Goal: Task Accomplishment & Management: Manage account settings

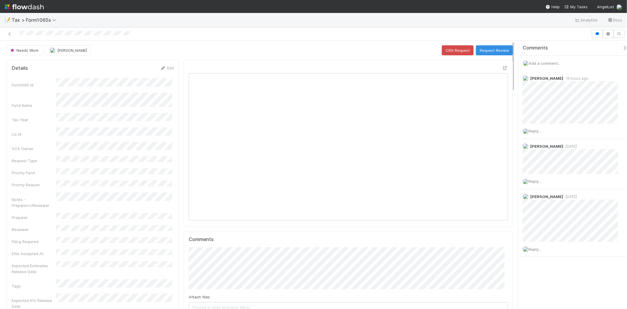
scroll to position [115, 311]
click at [544, 62] on span "Add a comment..." at bounding box center [545, 63] width 32 height 5
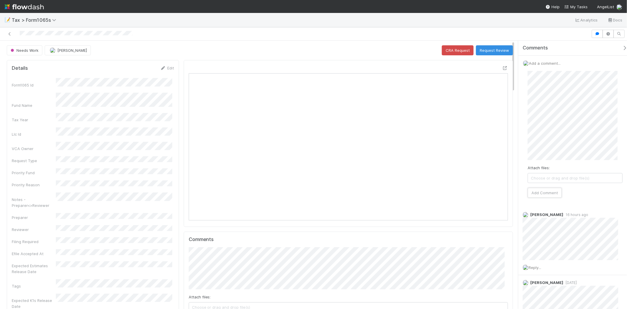
click at [546, 188] on button "Add Comment" at bounding box center [544, 192] width 34 height 10
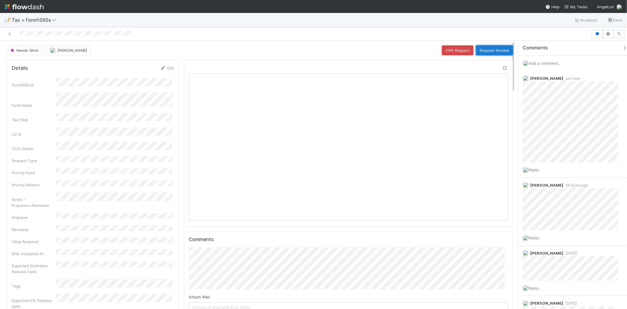
click at [487, 48] on button "Request Review" at bounding box center [494, 50] width 37 height 10
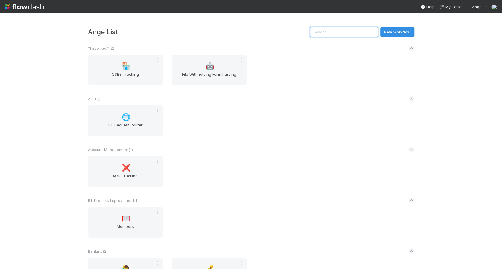
click at [338, 31] on input "text" at bounding box center [344, 32] width 68 height 10
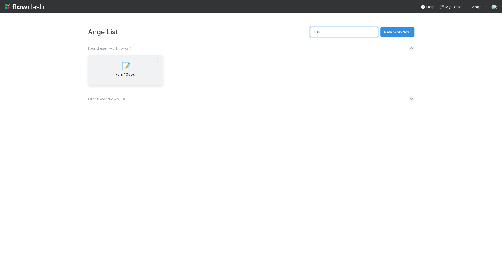
type input "1065"
click at [126, 78] on span "Form1065s" at bounding box center [125, 77] width 70 height 12
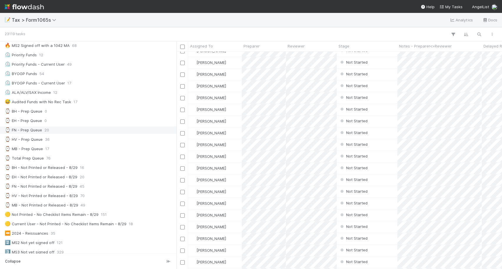
scroll to position [130, 0]
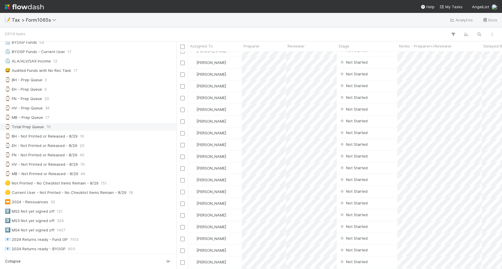
click at [74, 123] on div "⌚ Total Prep Queue 76" at bounding box center [90, 126] width 170 height 7
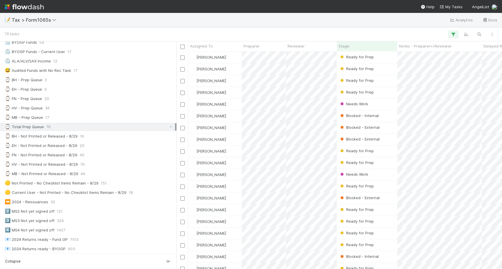
scroll to position [212, 320]
click at [70, 116] on div "⌚ MB - Prep Queue 17" at bounding box center [90, 117] width 170 height 7
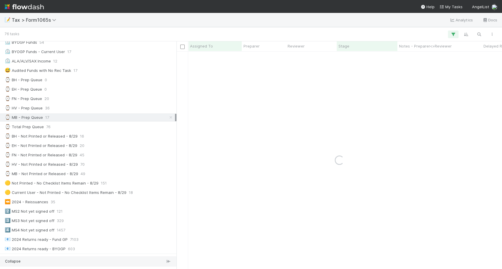
click at [167, 258] on icon "button" at bounding box center [168, 262] width 6 height 4
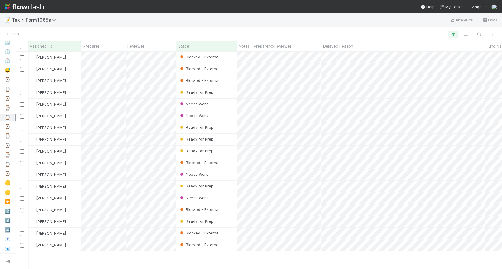
scroll to position [0, 42]
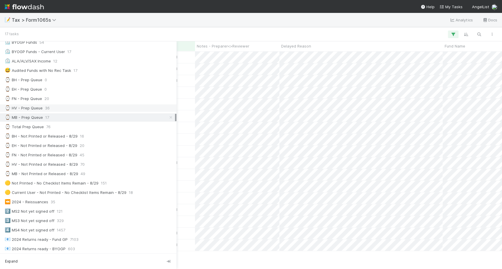
click at [55, 105] on div "⌚ HV - Prep Queue 36" at bounding box center [90, 108] width 170 height 7
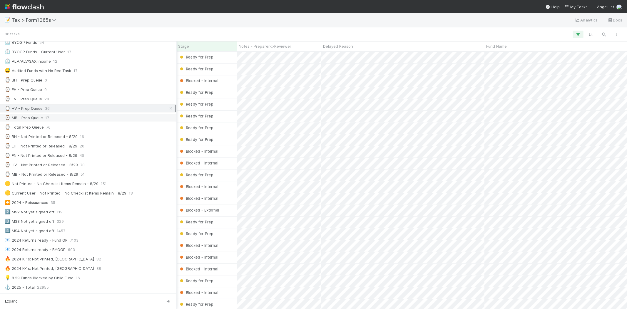
click at [37, 117] on div "⌚ MB - Prep Queue" at bounding box center [24, 117] width 38 height 7
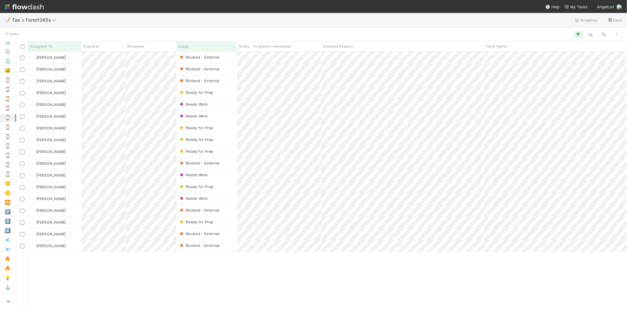
scroll to position [252, 606]
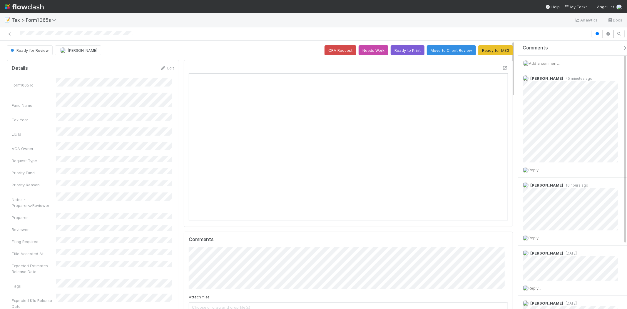
scroll to position [115, 311]
click at [540, 64] on span "Add a comment..." at bounding box center [545, 63] width 32 height 5
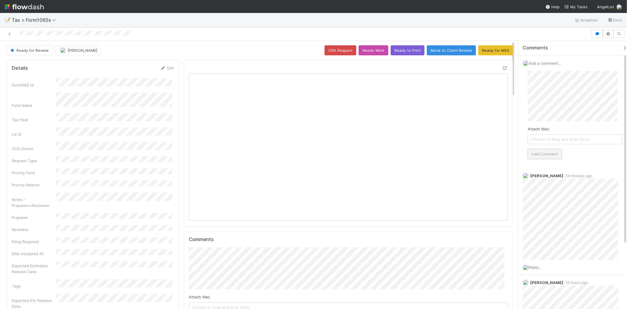
click at [546, 155] on button "Add Comment" at bounding box center [544, 154] width 34 height 10
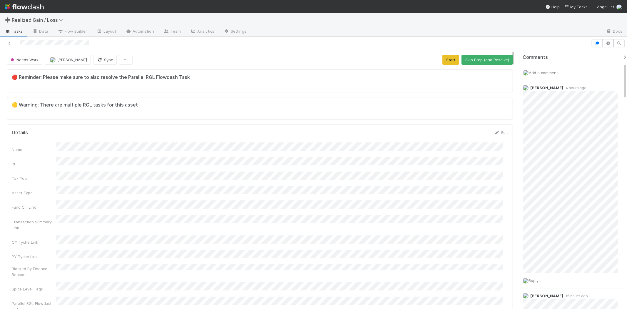
click at [548, 74] on span "Add a comment..." at bounding box center [545, 72] width 32 height 5
click at [550, 158] on div "Attach files: Choose or drag and drop file(s) Add Comment" at bounding box center [574, 124] width 95 height 88
click at [549, 160] on button "Add Comment" at bounding box center [544, 163] width 34 height 10
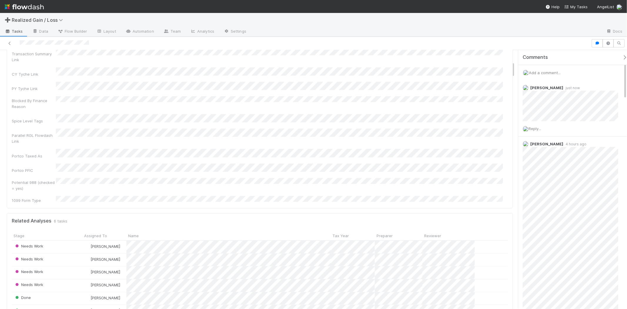
scroll to position [196, 0]
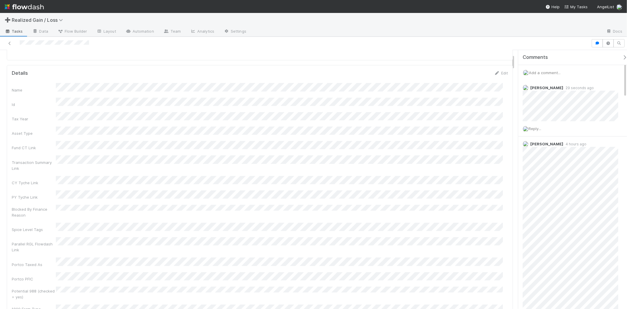
scroll to position [65, 0]
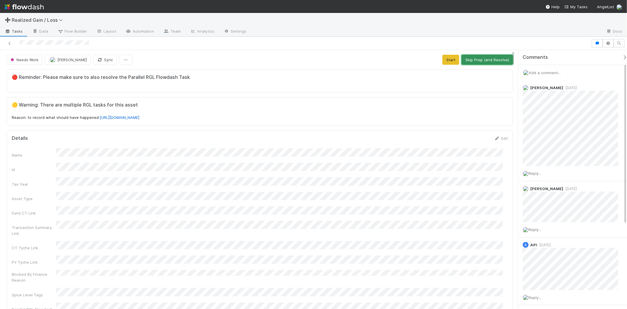
click at [474, 62] on button "Skip Prep (and Resolve)" at bounding box center [486, 60] width 51 height 10
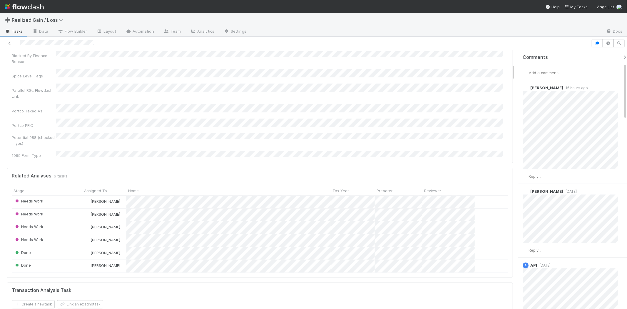
scroll to position [228, 0]
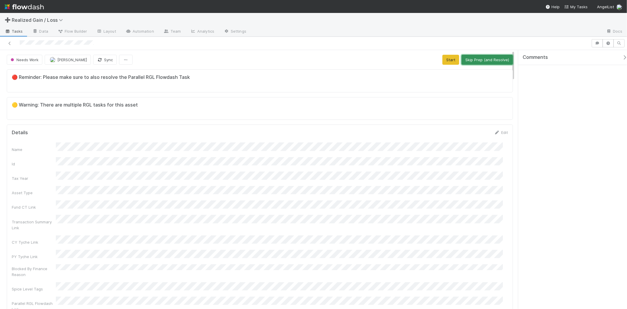
click at [475, 62] on button "Skip Prep (and Resolve)" at bounding box center [486, 60] width 51 height 10
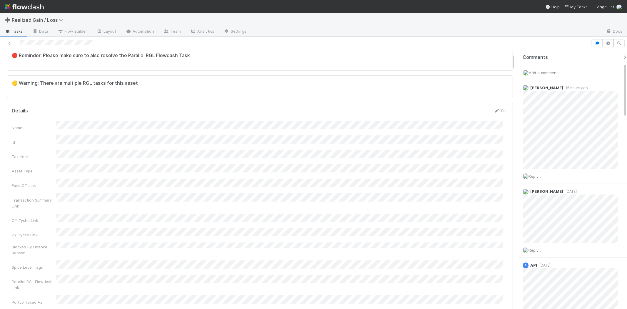
scroll to position [98, 0]
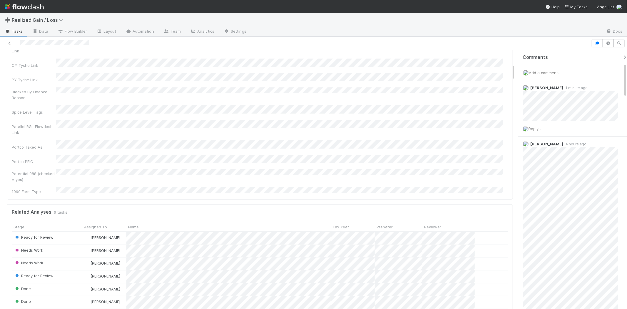
scroll to position [228, 0]
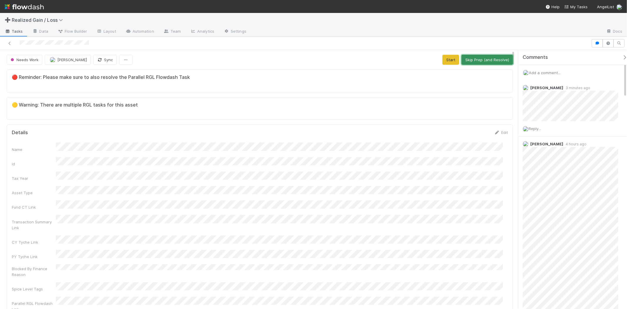
click at [465, 59] on button "Skip Prep (and Resolve)" at bounding box center [486, 60] width 51 height 10
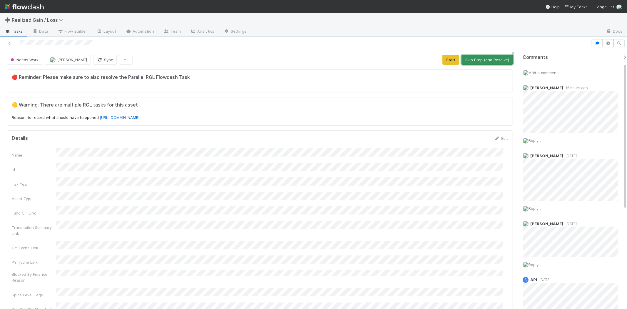
click at [485, 61] on button "Skip Prep (and Resolve)" at bounding box center [486, 60] width 51 height 10
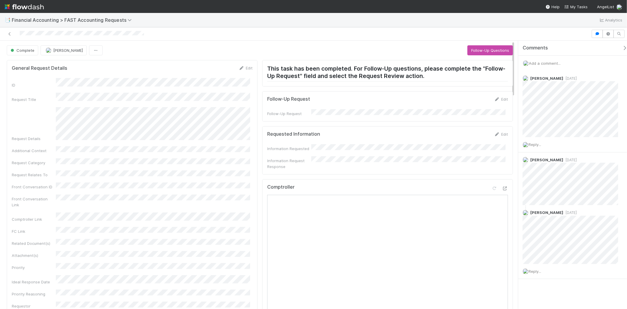
click at [483, 48] on button "Follow-Up Questions" at bounding box center [490, 50] width 46 height 10
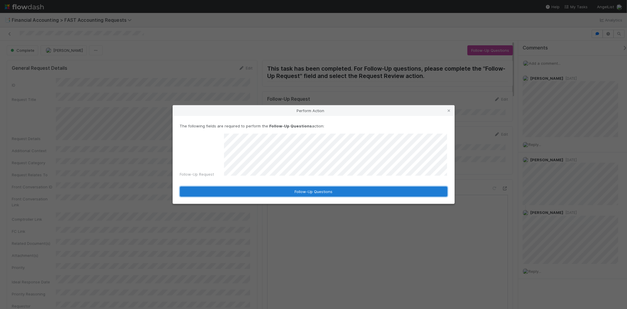
click at [359, 187] on button "Follow-Up Questions" at bounding box center [313, 191] width 267 height 10
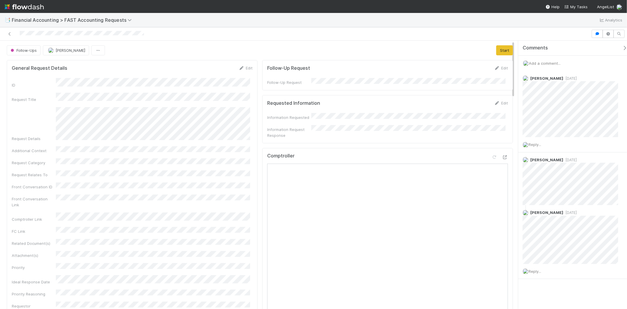
click at [559, 63] on span "Add a comment..." at bounding box center [545, 63] width 32 height 5
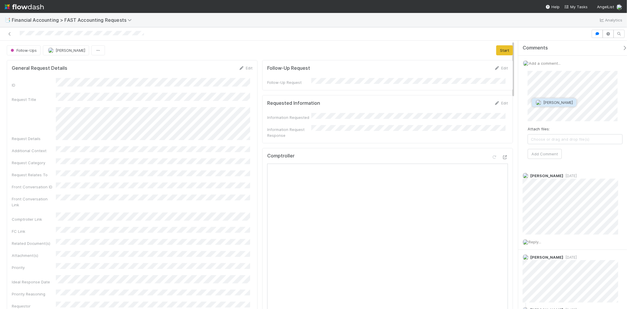
click at [568, 102] on span "Conor Queenan" at bounding box center [558, 102] width 30 height 5
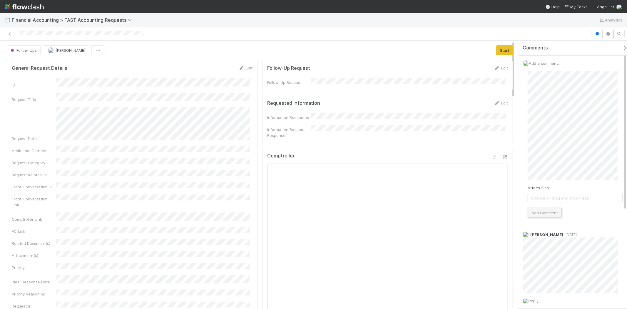
click at [554, 213] on button "Add Comment" at bounding box center [544, 212] width 34 height 10
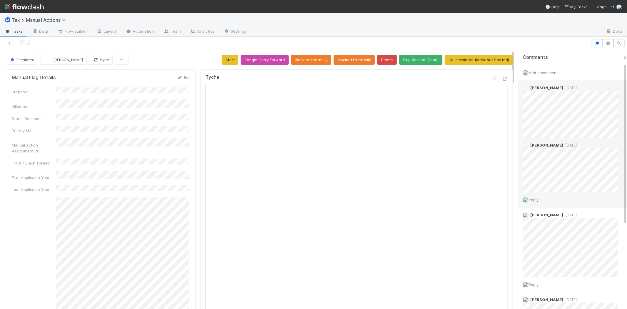
click at [572, 89] on span "[DATE]" at bounding box center [570, 87] width 14 height 4
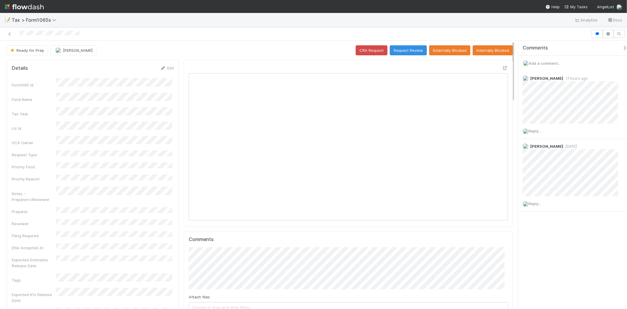
click at [541, 62] on span "Add a comment..." at bounding box center [545, 63] width 32 height 5
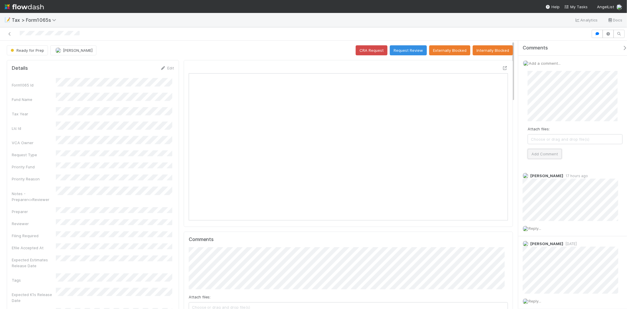
click at [548, 156] on button "Add Comment" at bounding box center [544, 154] width 34 height 10
click at [400, 52] on button "Request Review" at bounding box center [408, 50] width 37 height 10
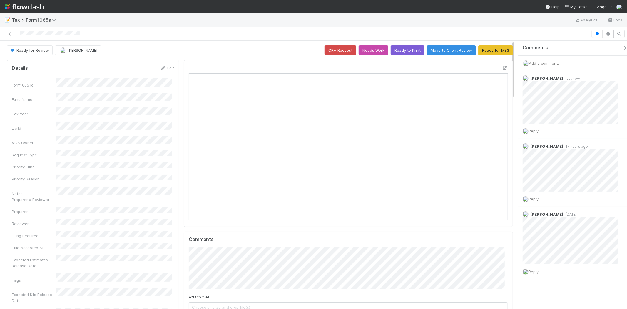
click at [36, 13] on div "📝 Tax > Form1065s Analytics Docs Ready for Review Michael Binck CRA Request Nee…" at bounding box center [313, 154] width 627 height 309
click at [35, 10] on img at bounding box center [24, 7] width 39 height 10
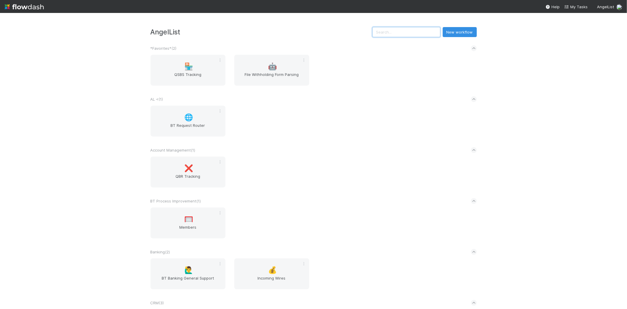
click at [412, 28] on input "text" at bounding box center [406, 32] width 68 height 10
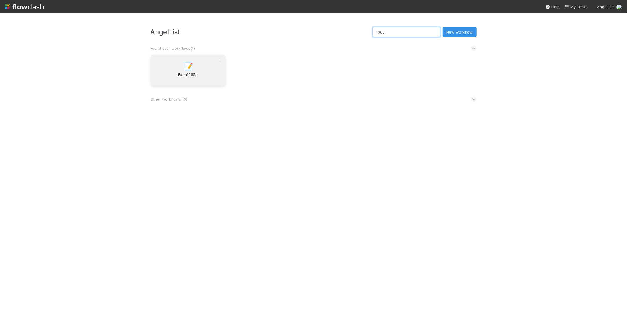
type input "1065"
click at [213, 60] on div "📝 Form1065s" at bounding box center [187, 70] width 75 height 31
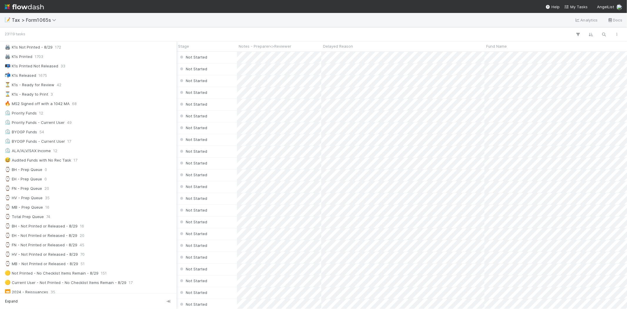
scroll to position [98, 0]
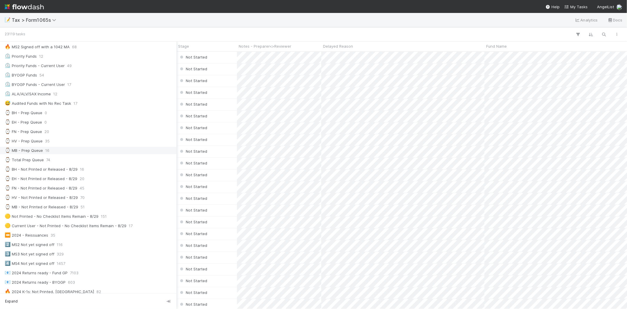
click at [69, 150] on div "⌚ MB - Prep Queue 16" at bounding box center [90, 150] width 170 height 7
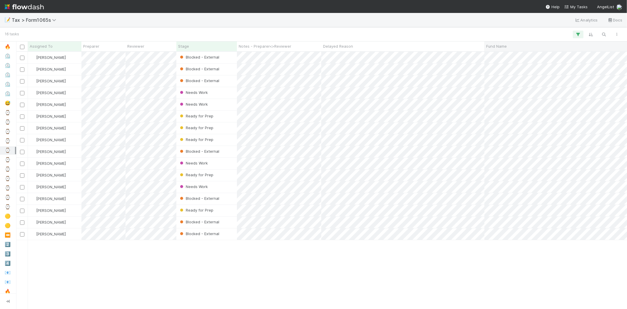
scroll to position [252, 606]
click at [227, 91] on div "Needs Work" at bounding box center [206, 92] width 61 height 11
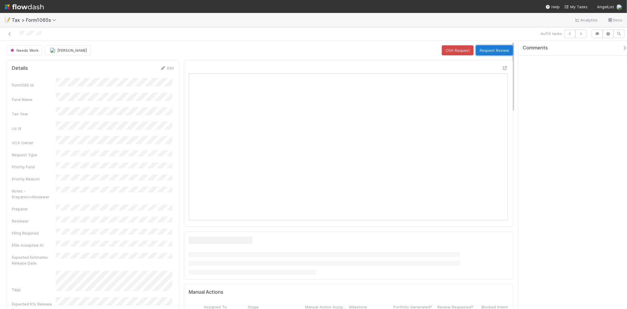
click at [488, 51] on button "Request Review" at bounding box center [494, 50] width 37 height 10
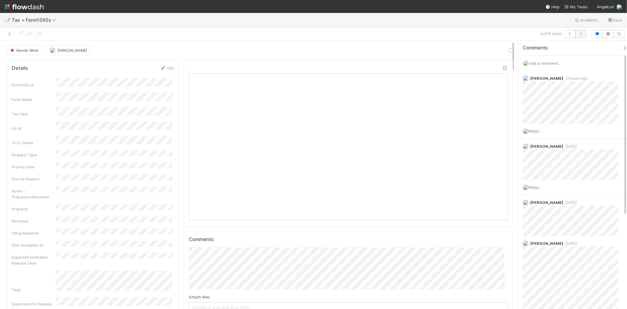
scroll to position [115, 311]
click at [582, 36] on button "button" at bounding box center [580, 34] width 11 height 8
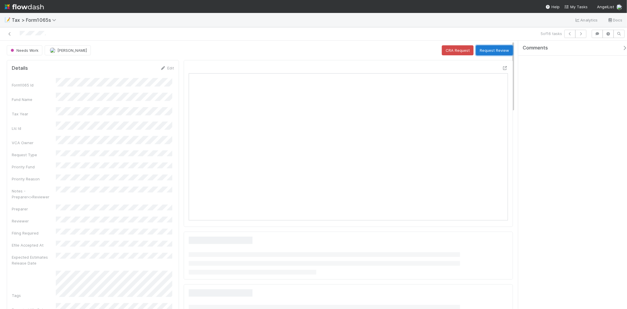
click at [502, 50] on button "Request Review" at bounding box center [494, 50] width 37 height 10
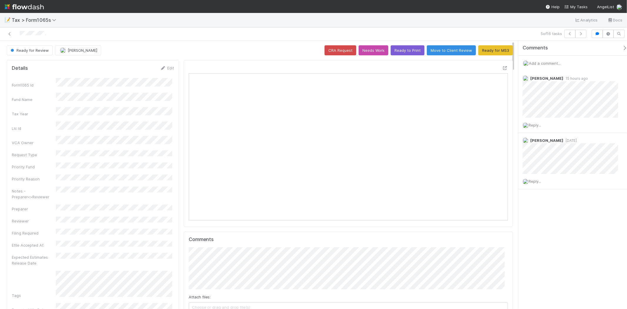
scroll to position [115, 311]
click at [36, 8] on img at bounding box center [24, 7] width 39 height 10
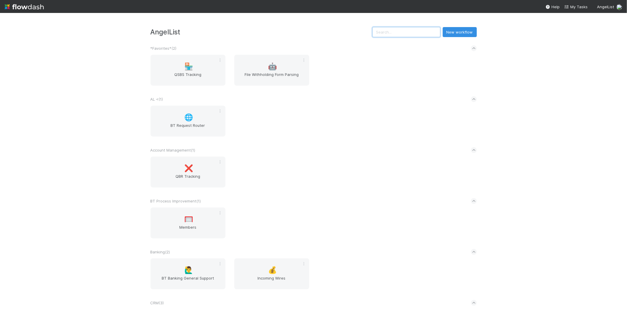
click at [418, 33] on input "text" at bounding box center [406, 32] width 68 height 10
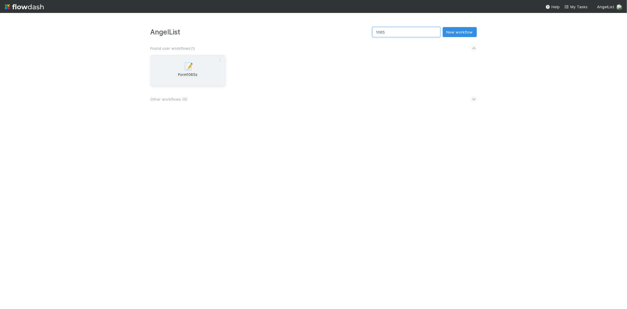
type input "1065"
click at [175, 68] on div "📝 Form1065s" at bounding box center [187, 70] width 75 height 31
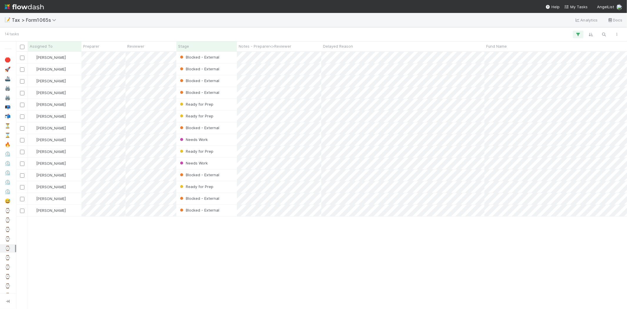
scroll to position [252, 606]
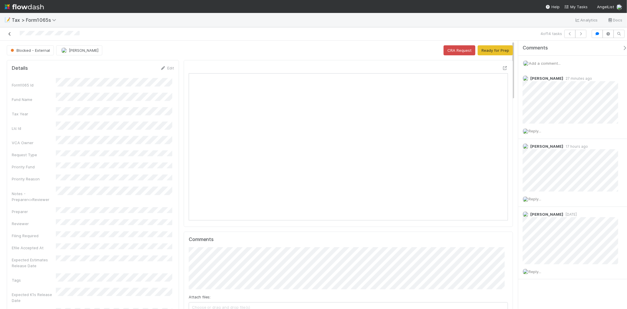
click at [10, 31] on link at bounding box center [10, 34] width 6 height 6
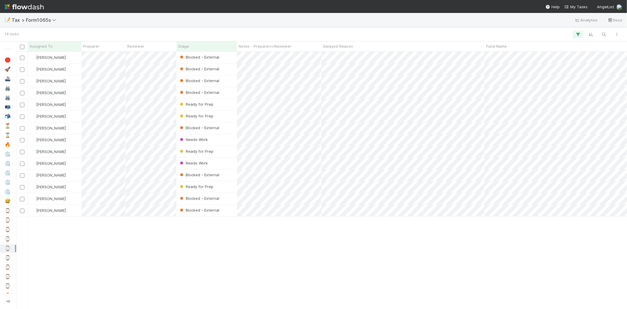
scroll to position [252, 606]
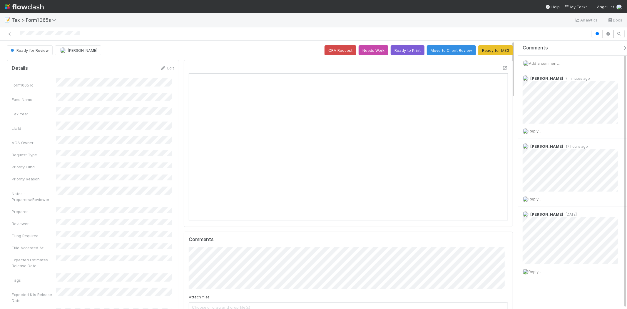
click at [45, 48] on div "Ready for Review" at bounding box center [31, 50] width 48 height 10
click at [495, 52] on button "Ready for MS3" at bounding box center [495, 50] width 35 height 10
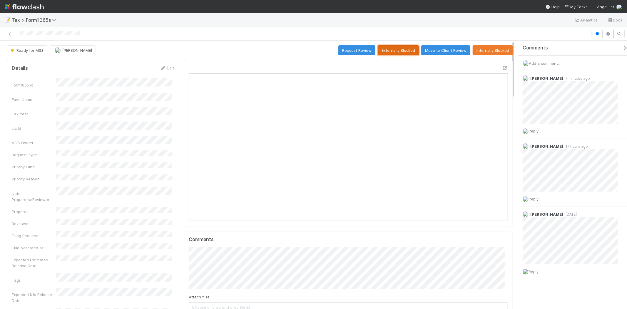
click at [402, 51] on button "Externally Blocked" at bounding box center [398, 50] width 41 height 10
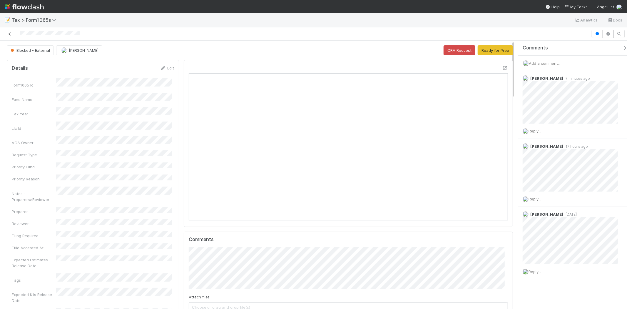
click at [10, 31] on link at bounding box center [10, 34] width 6 height 6
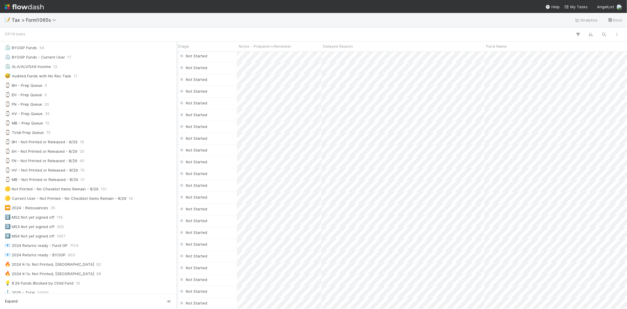
scroll to position [130, 0]
click at [22, 119] on div "⌚ MB - Prep Queue" at bounding box center [24, 117] width 38 height 7
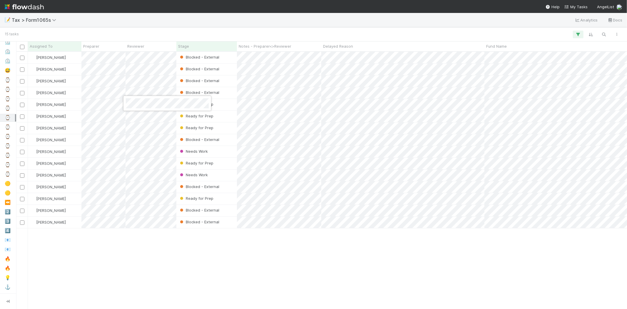
click at [207, 257] on div at bounding box center [313, 154] width 627 height 309
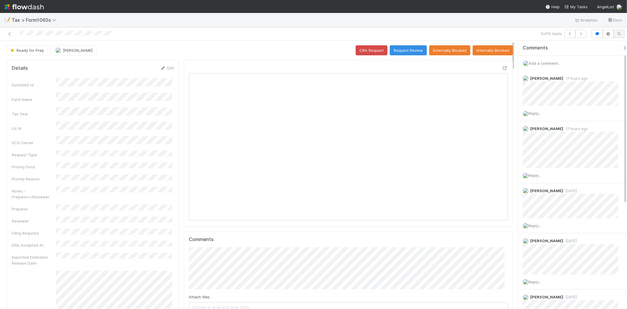
scroll to position [115, 311]
click at [408, 46] on button "Request Review" at bounding box center [408, 50] width 37 height 10
click at [409, 52] on div "Ready for Prep Michael Binck CRA Request Request Review Externally Blocked Inte…" at bounding box center [260, 50] width 506 height 10
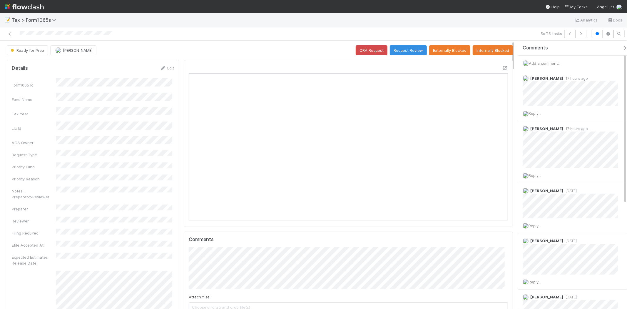
click at [403, 50] on div "Ready for Prep Michael Binck CRA Request Request Review Externally Blocked Inte…" at bounding box center [260, 50] width 506 height 10
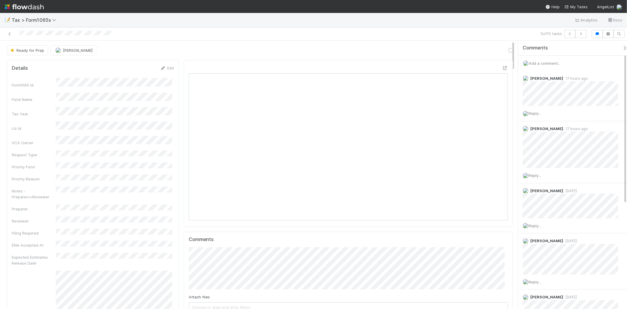
click at [404, 52] on div "Ready for Prep Michael Binck Loading..." at bounding box center [260, 50] width 506 height 10
click at [404, 53] on div "Ready for Prep Michael Binck Loading..." at bounding box center [260, 50] width 506 height 10
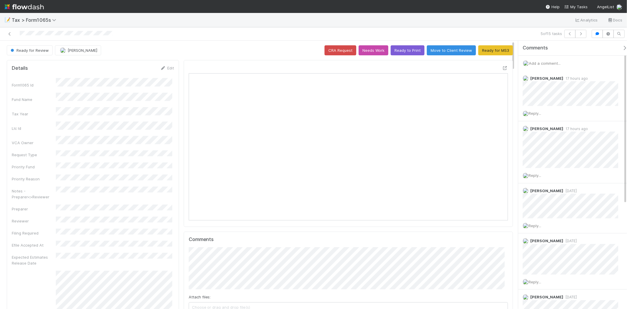
click at [36, 5] on img at bounding box center [24, 7] width 39 height 10
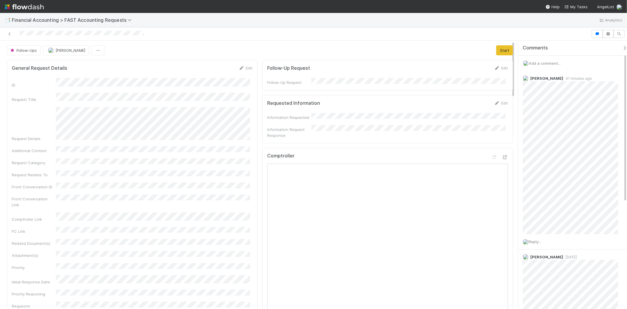
click at [539, 63] on span "Add a comment..." at bounding box center [545, 63] width 32 height 5
click at [543, 155] on button "Add Comment" at bounding box center [544, 154] width 34 height 10
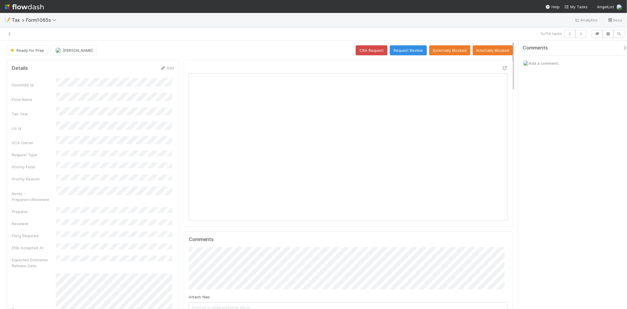
scroll to position [5, 5]
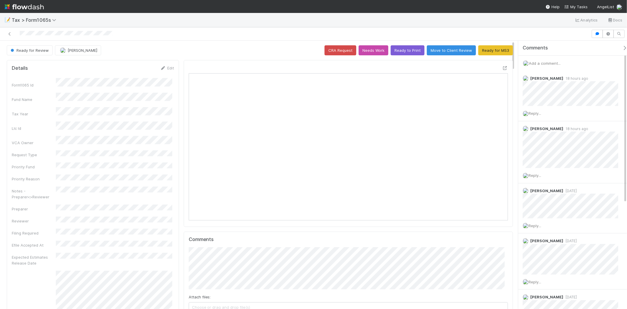
scroll to position [115, 311]
click at [167, 68] on link "Edit" at bounding box center [167, 68] width 14 height 5
click at [143, 68] on button "Save" at bounding box center [142, 70] width 17 height 10
click at [15, 4] on img at bounding box center [24, 7] width 39 height 10
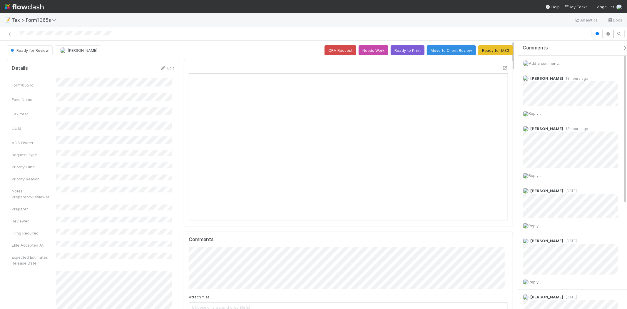
scroll to position [115, 311]
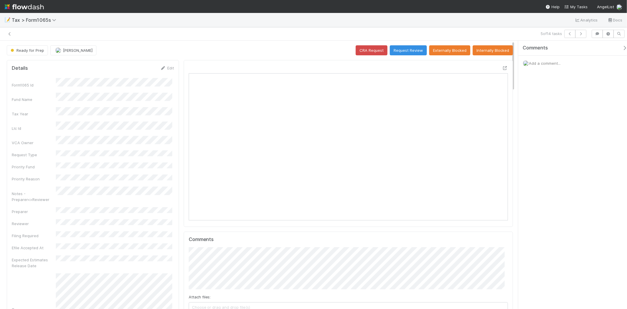
scroll to position [115, 311]
click at [9, 33] on icon at bounding box center [10, 34] width 6 height 4
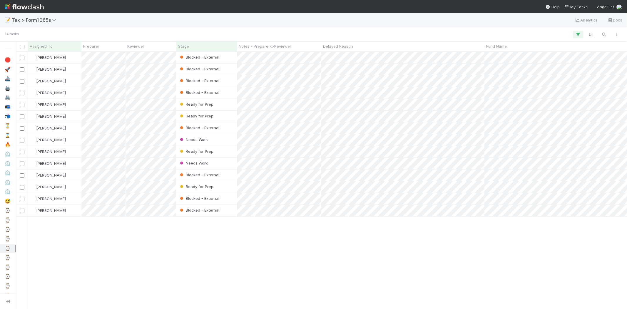
scroll to position [252, 606]
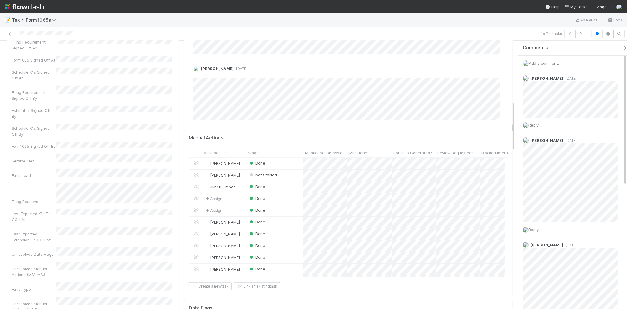
scroll to position [326, 0]
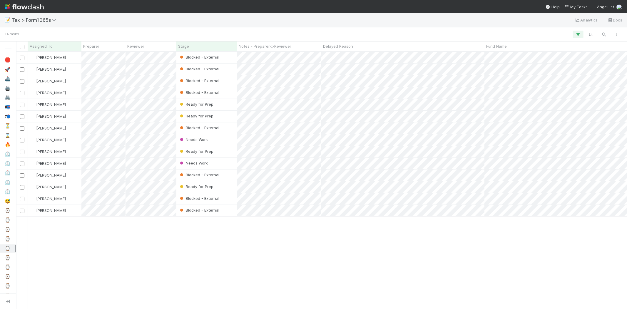
scroll to position [252, 606]
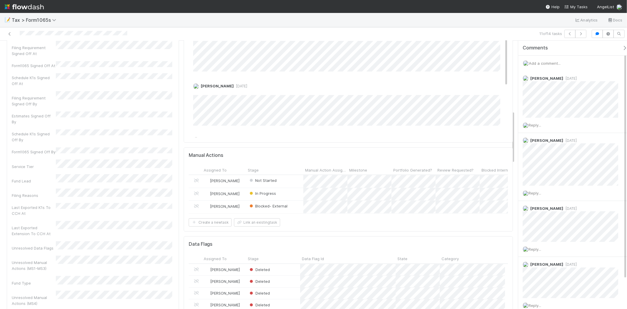
scroll to position [439, 0]
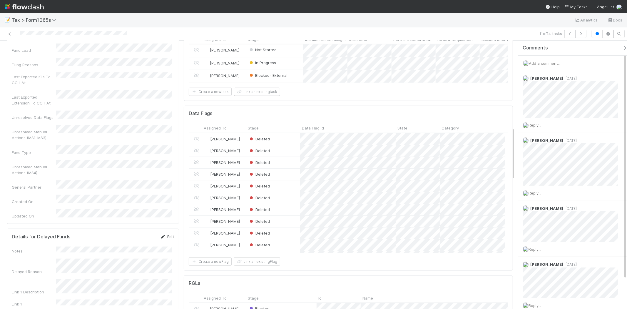
click at [167, 234] on link "Edit" at bounding box center [167, 236] width 14 height 5
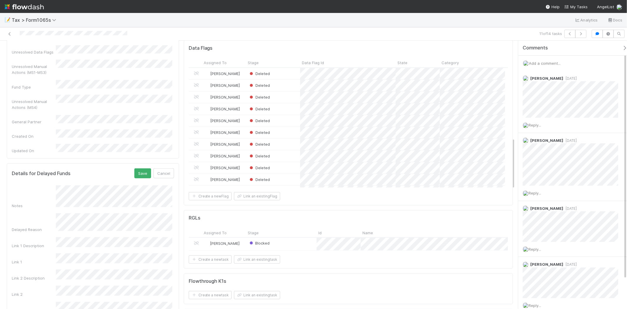
click at [50, 269] on div "Link 2 Description" at bounding box center [93, 274] width 162 height 11
click at [135, 168] on button "Save" at bounding box center [142, 173] width 17 height 10
click at [8, 31] on link at bounding box center [10, 34] width 6 height 6
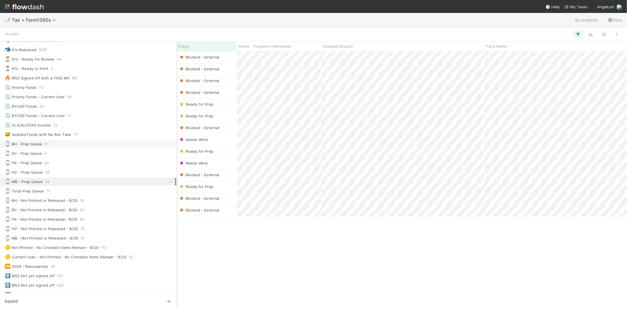
scroll to position [130, 0]
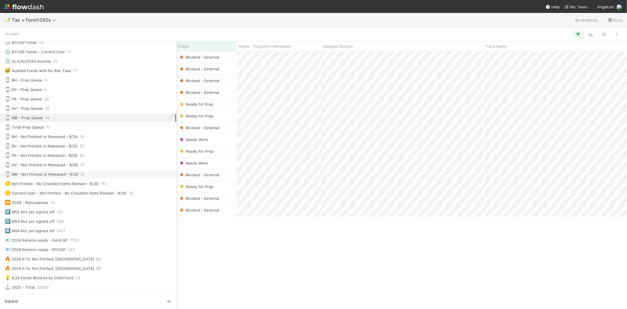
click at [63, 174] on div "⌚ MB - Not Printed or Released - 8/29" at bounding box center [41, 173] width 73 height 7
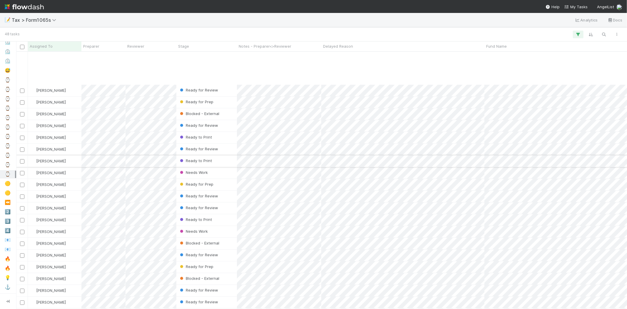
scroll to position [312, 0]
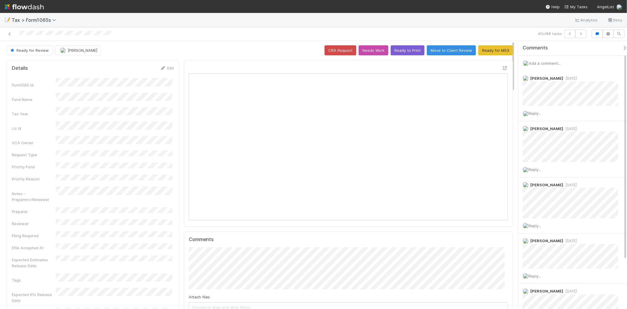
scroll to position [115, 311]
click at [485, 51] on button "Ready for MS3" at bounding box center [495, 50] width 35 height 10
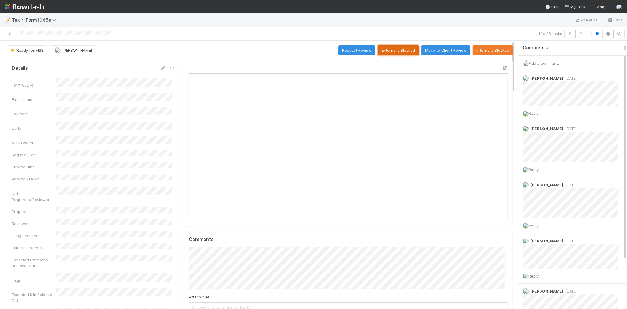
click at [383, 50] on button "Externally Blocked" at bounding box center [398, 50] width 41 height 10
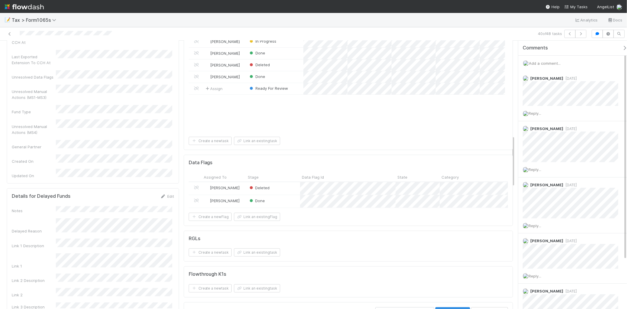
scroll to position [489, 0]
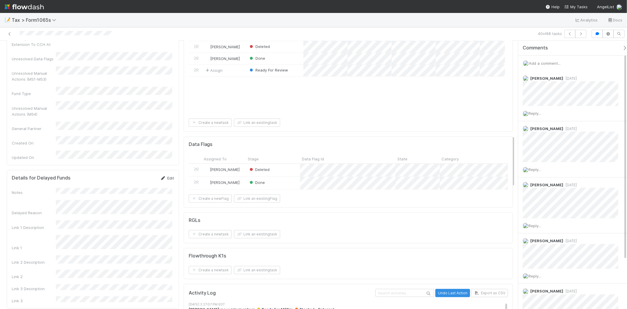
click at [167, 175] on link "Edit" at bounding box center [167, 177] width 14 height 5
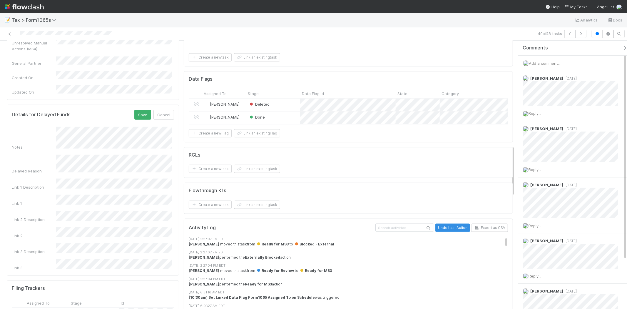
click at [99, 187] on div "Details for Delayed Funds Save Cancel Notes Delayed Reason Link 1 Description L…" at bounding box center [93, 190] width 172 height 171
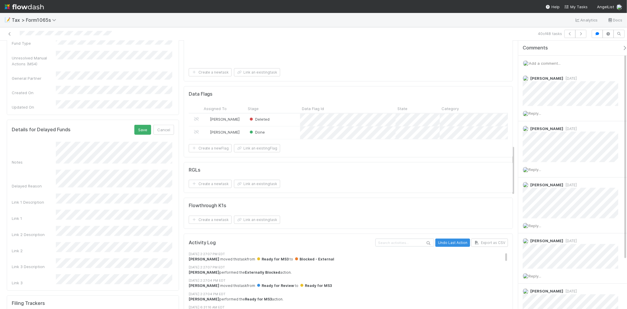
scroll to position [522, 0]
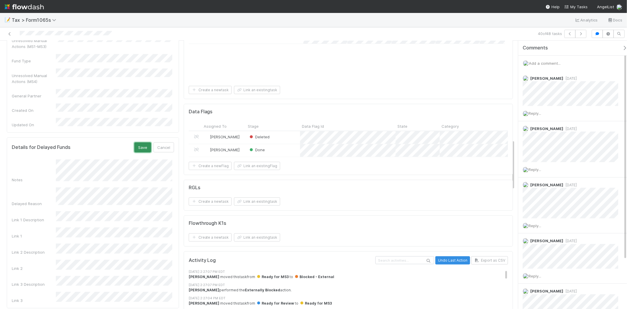
click at [139, 142] on button "Save" at bounding box center [142, 147] width 17 height 10
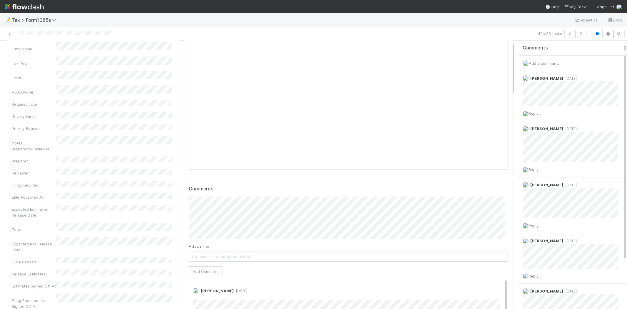
scroll to position [0, 0]
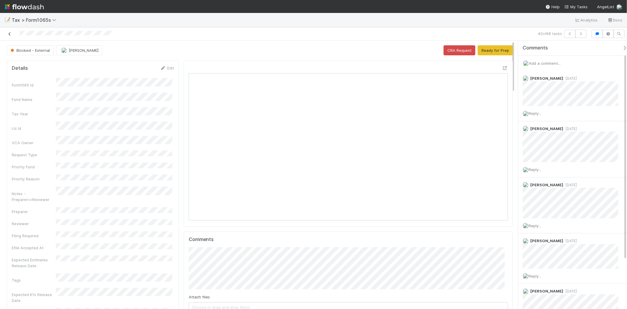
click at [10, 33] on icon at bounding box center [10, 34] width 6 height 4
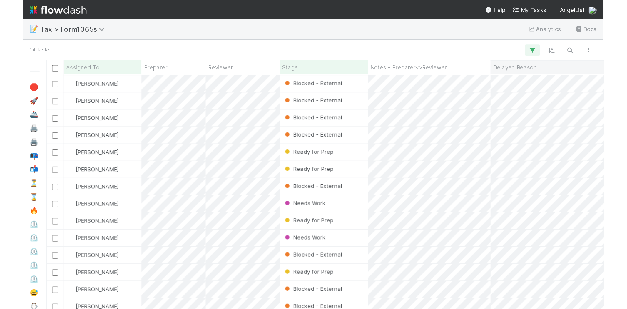
scroll to position [252, 606]
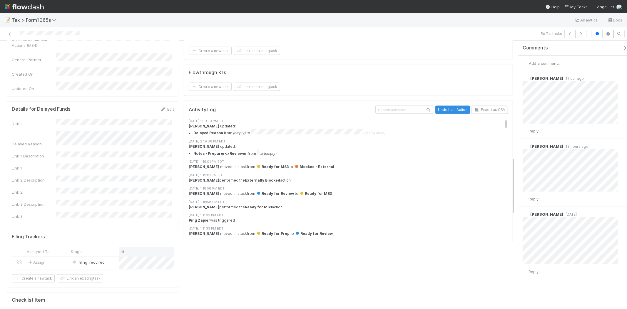
scroll to position [489, 0]
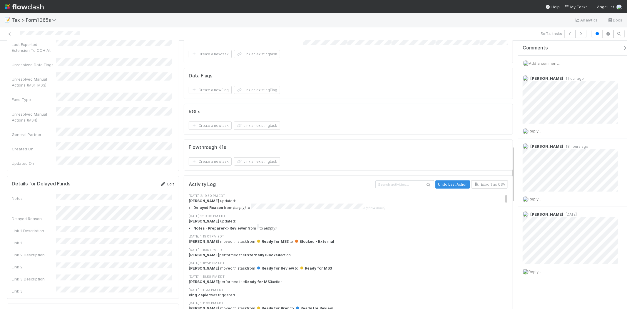
click at [170, 181] on link "Edit" at bounding box center [167, 183] width 14 height 5
click at [138, 181] on button "Save" at bounding box center [142, 186] width 17 height 10
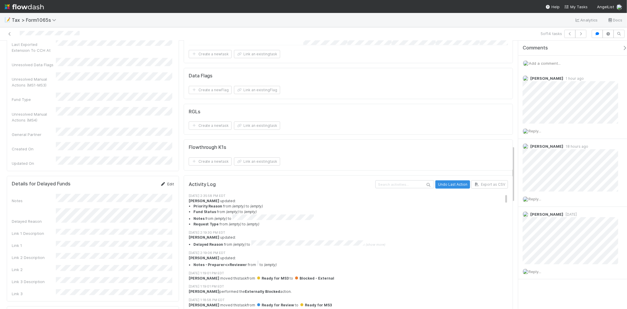
click at [167, 181] on link "Edit" at bounding box center [167, 183] width 14 height 5
click at [131, 198] on div "Notes Delayed Reason Link 1 Description Link 1 Link 2 Description Link 2 Link 3…" at bounding box center [93, 270] width 162 height 144
click at [140, 181] on button "Save" at bounding box center [142, 186] width 17 height 10
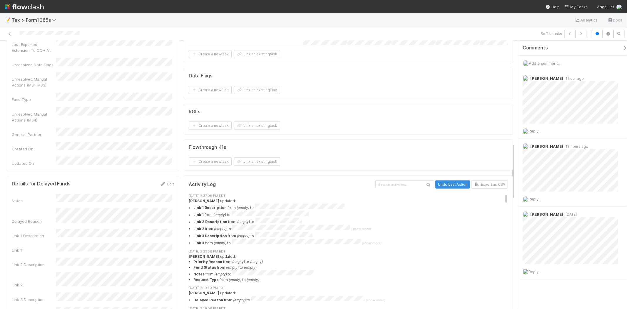
click at [24, 9] on img at bounding box center [24, 7] width 39 height 10
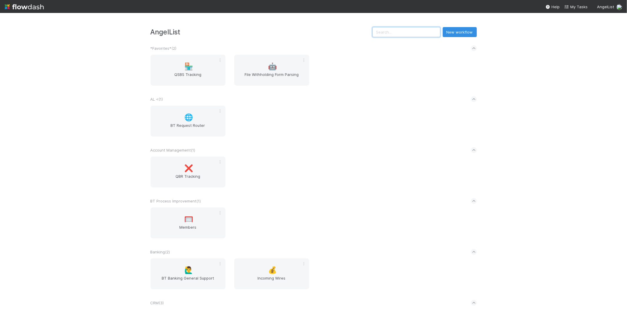
click at [409, 28] on input "text" at bounding box center [406, 32] width 68 height 10
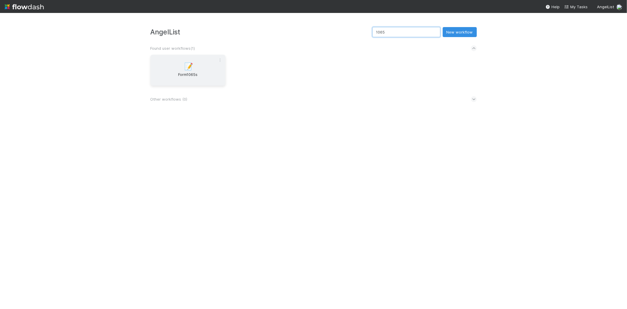
type input "1065"
click at [165, 69] on div "📝 Form1065s" at bounding box center [187, 70] width 75 height 31
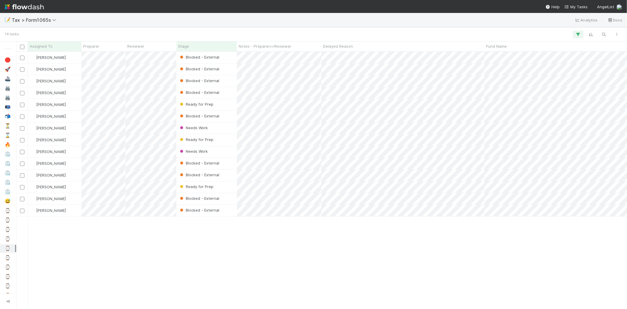
scroll to position [252, 606]
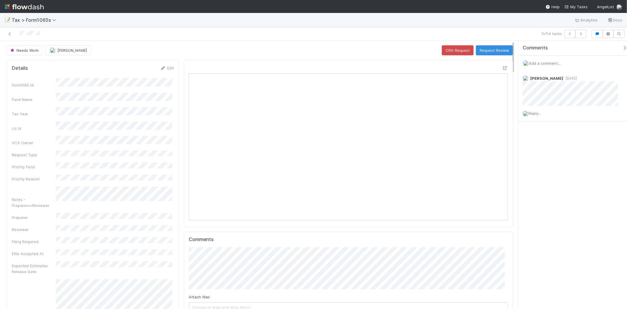
scroll to position [115, 311]
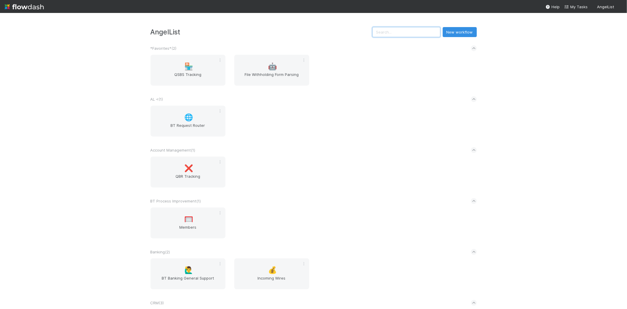
click at [402, 36] on input "text" at bounding box center [406, 32] width 68 height 10
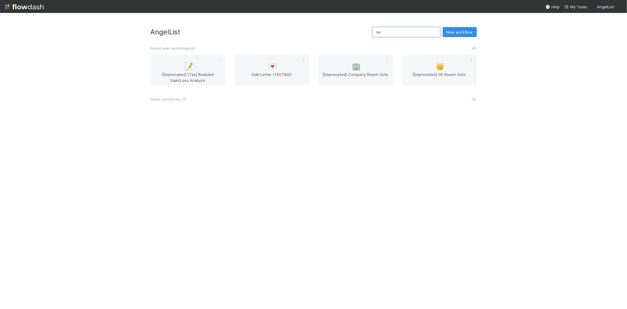
type input "d"
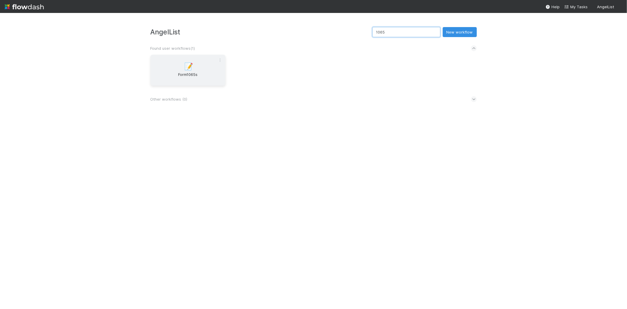
type input "1065"
click at [206, 69] on div "📝 Form1065s" at bounding box center [187, 70] width 75 height 31
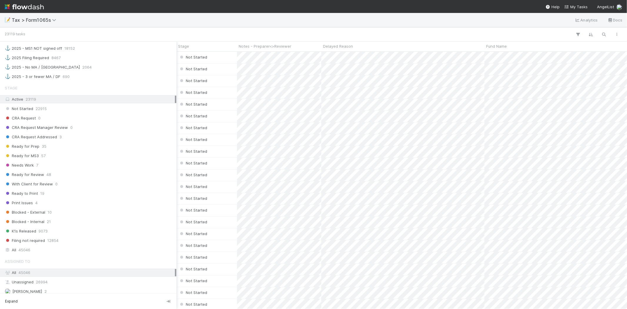
scroll to position [392, 0]
drag, startPoint x: 50, startPoint y: 166, endPoint x: 51, endPoint y: 169, distance: 3.1
click at [51, 169] on div "Stage Active 23119 Not Started 22915 CRA Request 0 CRA Request Manager Review 0…" at bounding box center [88, 164] width 176 height 172
click at [54, 162] on div "Needs Work 7" at bounding box center [90, 160] width 170 height 7
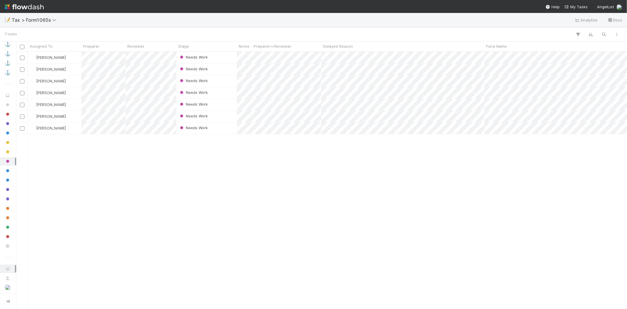
scroll to position [252, 606]
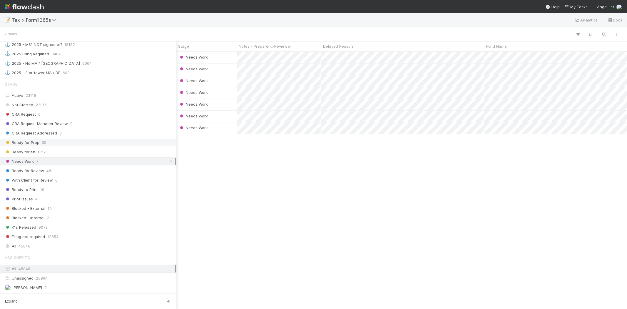
click at [31, 146] on span "Ready for Prep" at bounding box center [22, 142] width 35 height 7
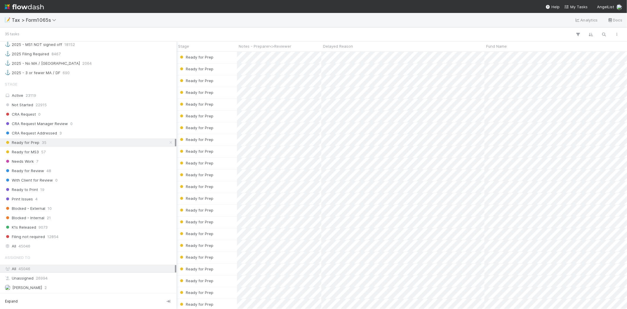
scroll to position [252, 606]
click at [24, 212] on div "Blocked - External 10" at bounding box center [88, 208] width 176 height 8
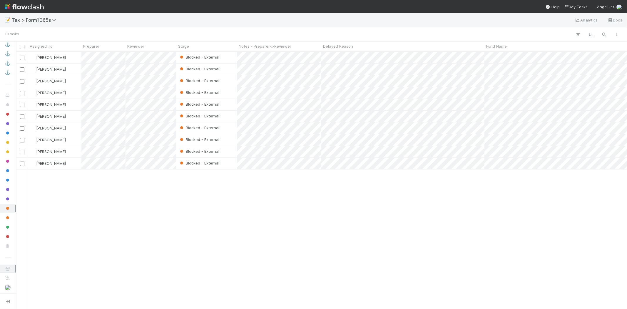
scroll to position [252, 606]
click at [299, 225] on div at bounding box center [313, 154] width 627 height 309
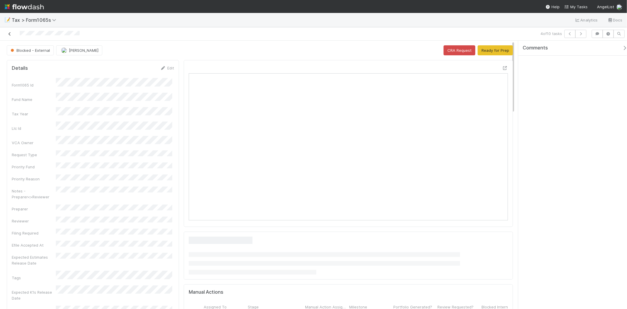
click at [9, 34] on icon at bounding box center [10, 34] width 6 height 4
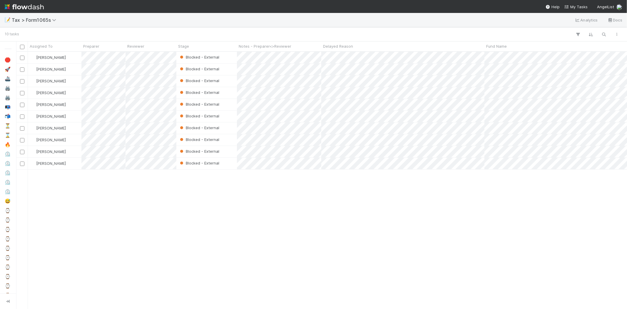
scroll to position [252, 606]
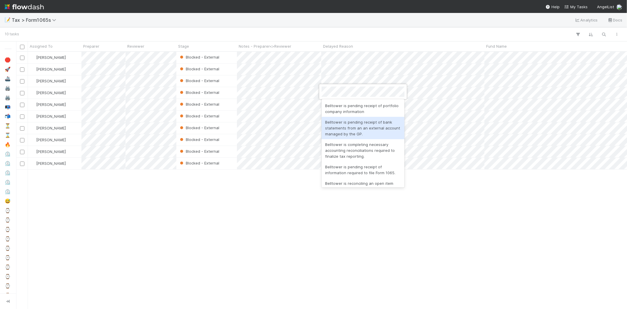
click at [378, 129] on div "Belltower is pending receipt of bank statements from an an external account man…" at bounding box center [362, 128] width 83 height 22
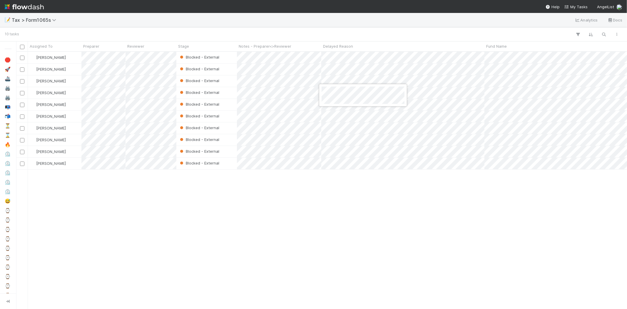
click at [395, 201] on div at bounding box center [313, 154] width 627 height 309
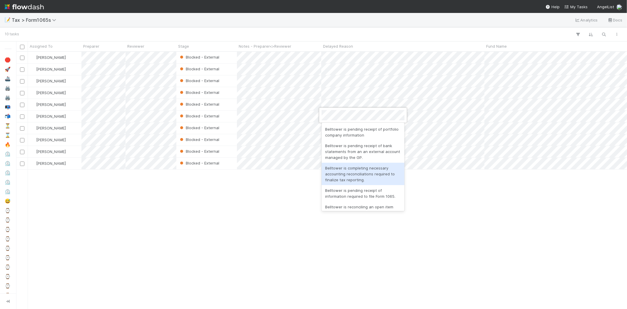
click at [388, 174] on div "Belltower is completing necessary accounting reconciliations required to finali…" at bounding box center [362, 173] width 83 height 22
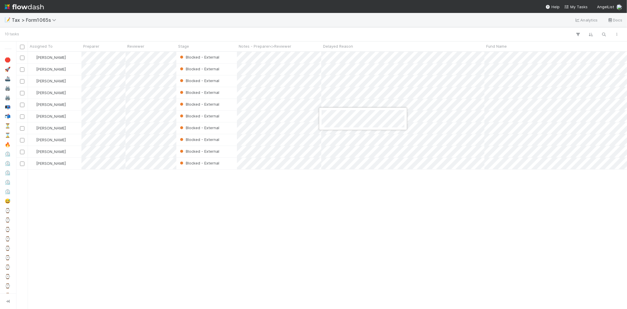
click at [408, 201] on div at bounding box center [313, 154] width 627 height 309
click at [502, 46] on span "Fund Name" at bounding box center [496, 46] width 21 height 6
click at [507, 54] on div "Sort A → Z" at bounding box center [519, 57] width 67 height 9
click at [66, 54] on div "[PERSON_NAME]" at bounding box center [54, 57] width 53 height 11
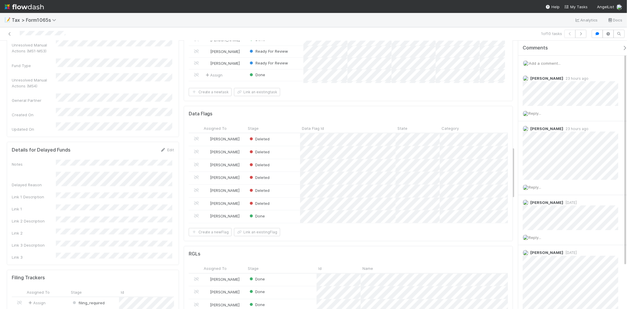
scroll to position [489, 0]
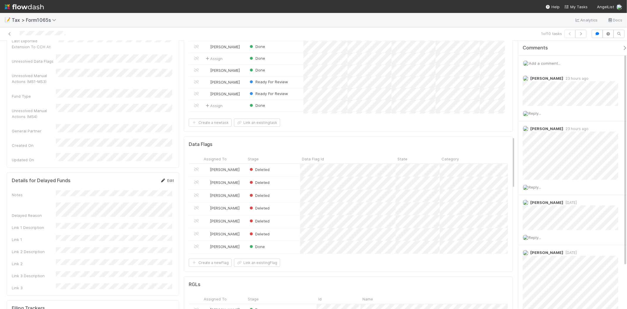
click at [164, 178] on link "Edit" at bounding box center [167, 180] width 14 height 5
click at [105, 194] on div "Notes Delayed Reason Link 1 Description Link 1 Link 2 Description Link 2 Link 3…" at bounding box center [93, 266] width 162 height 144
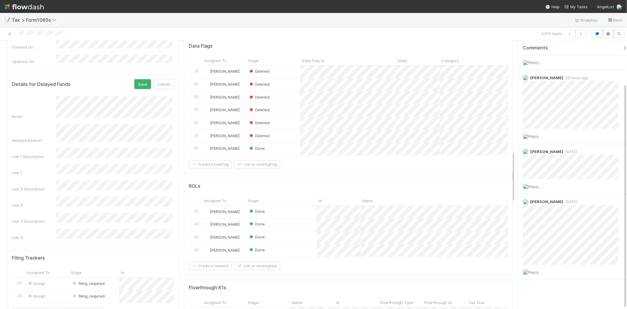
scroll to position [457, 0]
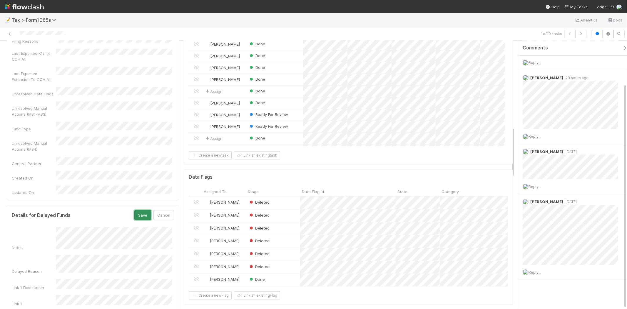
click at [140, 210] on button "Save" at bounding box center [142, 215] width 17 height 10
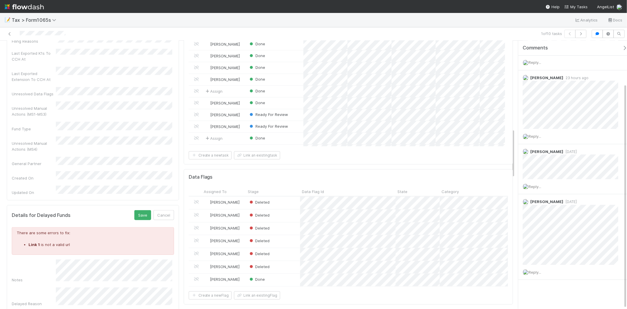
scroll to position [522, 0]
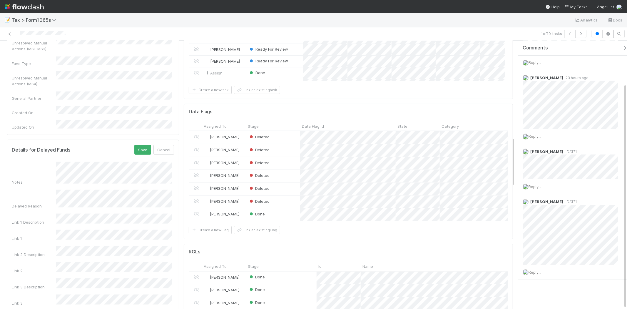
click at [40, 213] on div "Link 1 Description" at bounding box center [93, 218] width 162 height 11
click at [106, 162] on div "Notes Delayed Reason Link 1 Description Link 1 Link 2 Description Link 2 Link 3…" at bounding box center [93, 234] width 162 height 144
click at [145, 145] on button "Save" at bounding box center [142, 150] width 17 height 10
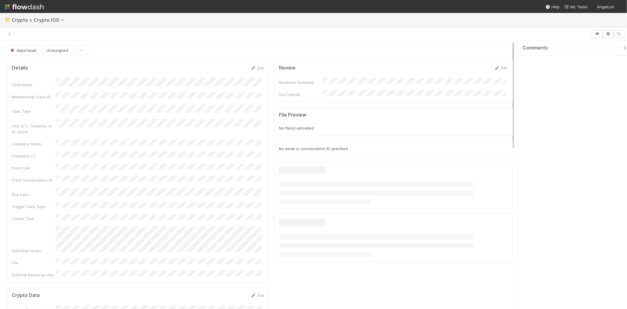
drag, startPoint x: 531, startPoint y: 73, endPoint x: 557, endPoint y: 93, distance: 33.0
click at [556, 93] on div "Comments" at bounding box center [572, 175] width 109 height 268
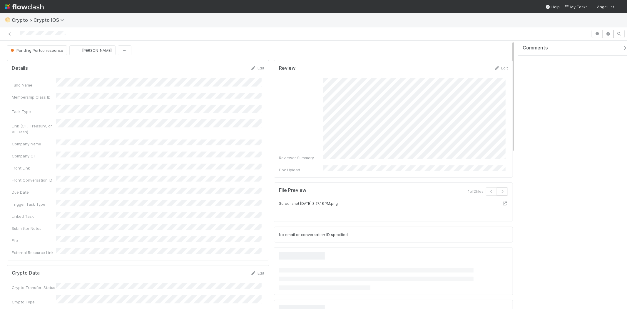
click at [43, 173] on div "Fund Name Membership Class ID Task Type Link (CT, Treasury, or AL Dash) Company…" at bounding box center [138, 166] width 252 height 177
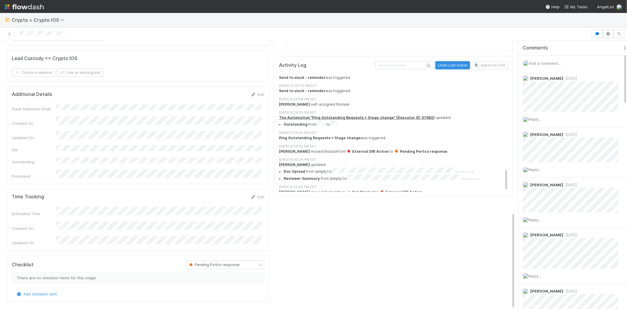
scroll to position [491, 0]
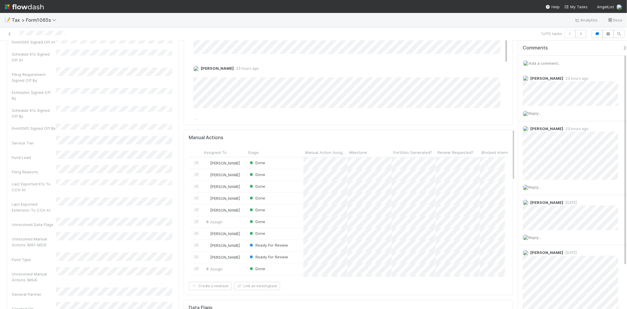
scroll to position [457, 0]
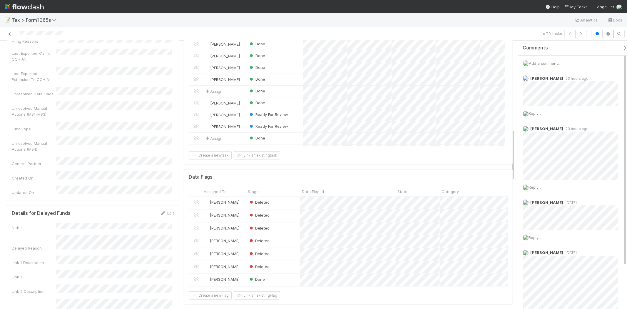
click at [10, 34] on icon at bounding box center [10, 34] width 6 height 4
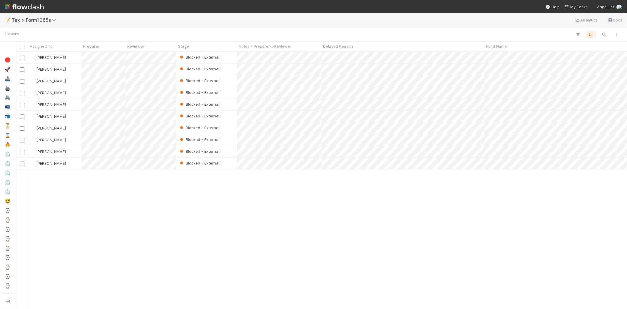
scroll to position [252, 606]
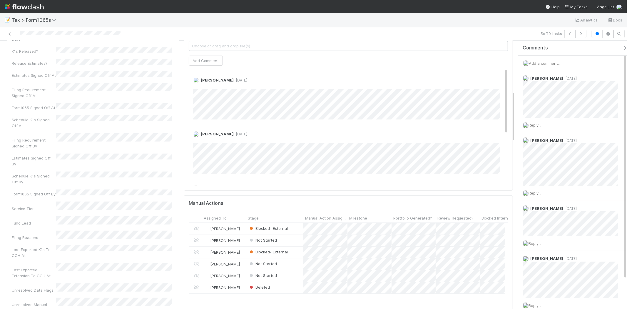
scroll to position [457, 0]
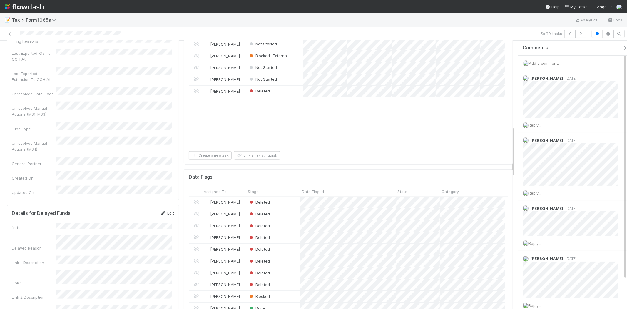
click at [163, 211] on icon at bounding box center [163, 213] width 6 height 4
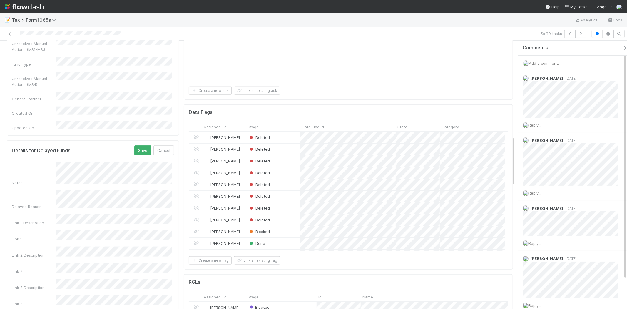
scroll to position [522, 0]
click at [141, 145] on button "Save" at bounding box center [142, 150] width 17 height 10
click at [165, 145] on link "Edit" at bounding box center [167, 147] width 14 height 5
click at [148, 145] on button "Save" at bounding box center [142, 150] width 17 height 10
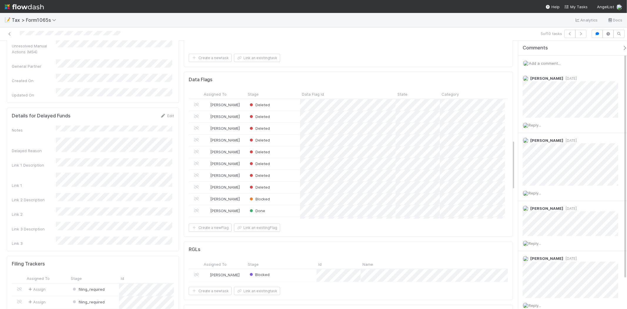
scroll to position [489, 0]
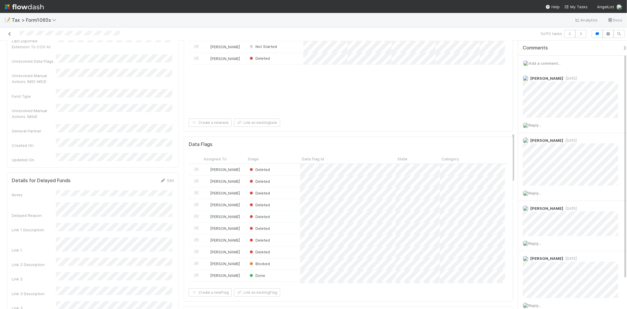
click at [7, 33] on icon at bounding box center [10, 34] width 6 height 4
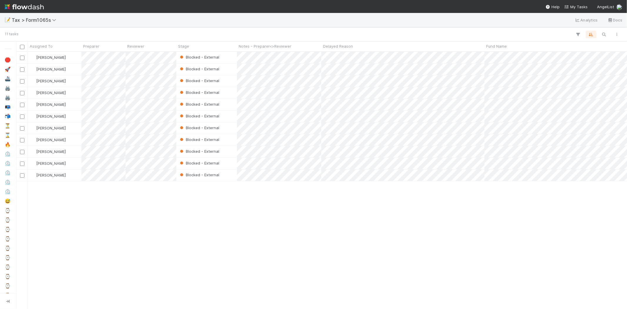
scroll to position [252, 606]
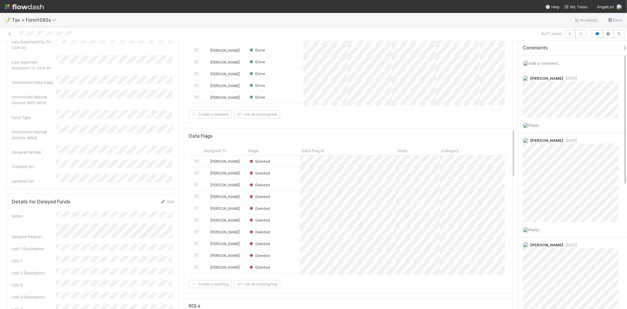
scroll to position [522, 0]
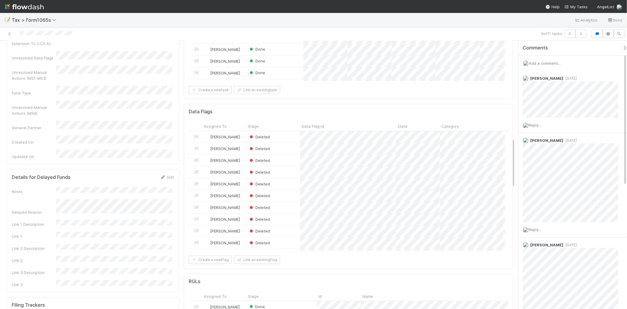
click at [168, 169] on div "Details for Delayed Funds Edit Notes Delayed Reason Link 1 Description Link 1 L…" at bounding box center [93, 230] width 172 height 123
click at [167, 175] on link "Edit" at bounding box center [167, 177] width 14 height 5
click at [82, 191] on div "Notes Delayed Reason Link 1 Description Link 1 Link 2 Description Link 2 Link 3…" at bounding box center [93, 263] width 162 height 144
click at [138, 174] on button "Save" at bounding box center [142, 179] width 17 height 10
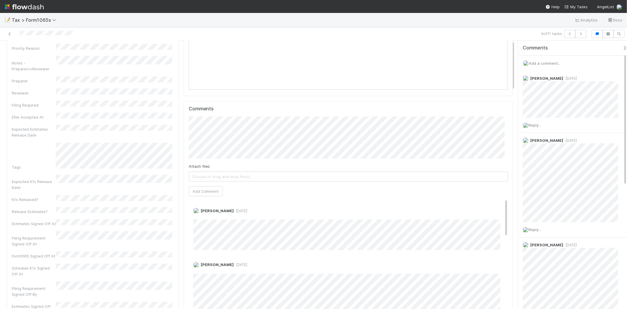
scroll to position [0, 0]
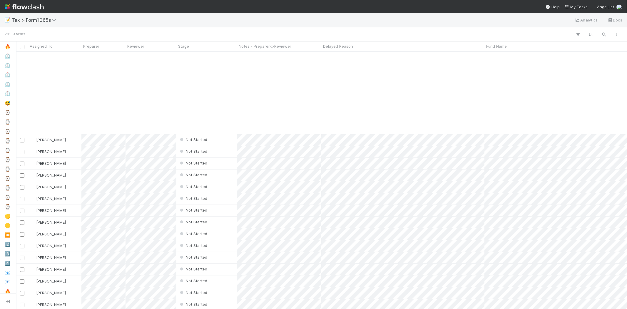
scroll to position [98, 0]
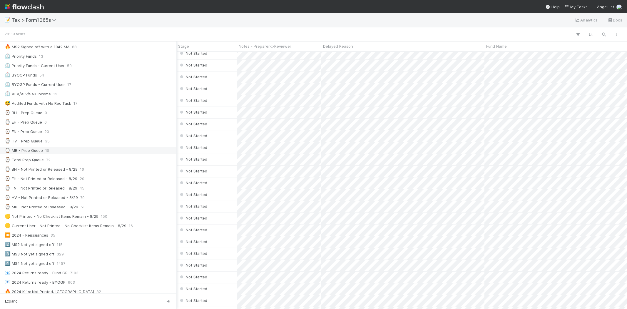
click at [37, 153] on div "⌚ MB - Prep Queue" at bounding box center [24, 150] width 38 height 7
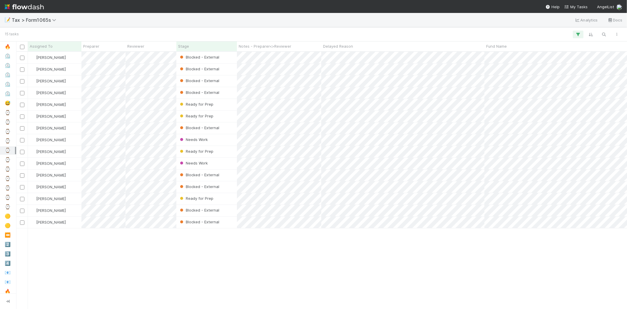
scroll to position [252, 606]
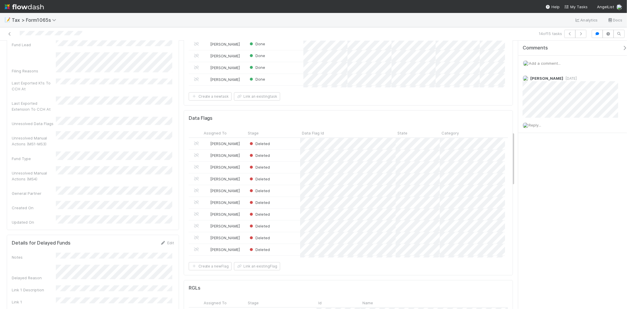
scroll to position [457, 0]
click at [165, 240] on link "Edit" at bounding box center [167, 242] width 14 height 5
click at [145, 239] on button "Save" at bounding box center [142, 244] width 17 height 10
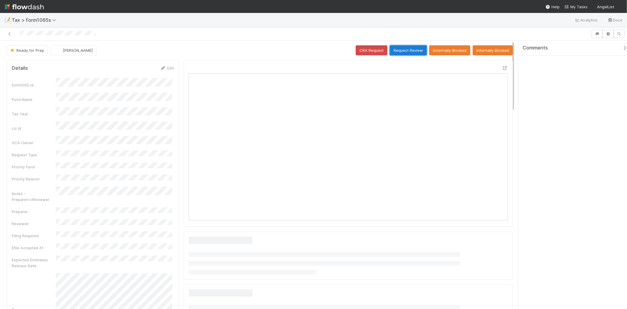
click at [401, 51] on button "Request Review" at bounding box center [408, 50] width 37 height 10
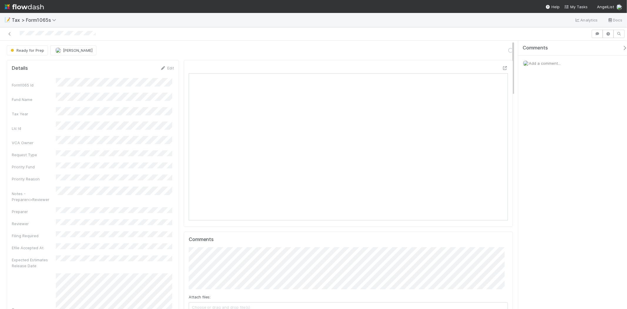
scroll to position [115, 311]
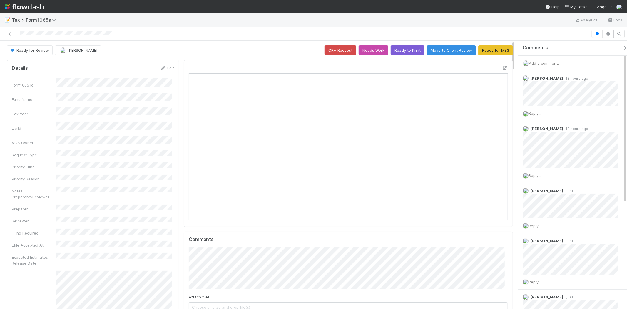
scroll to position [115, 311]
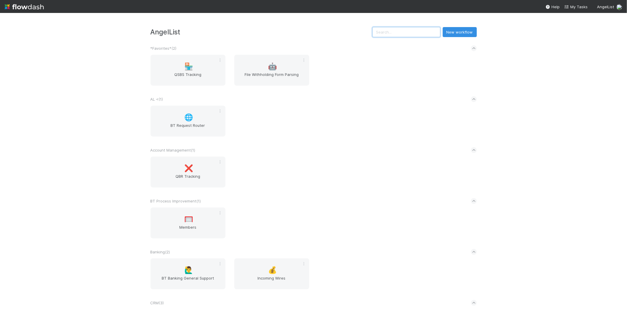
click at [395, 32] on input "text" at bounding box center [406, 32] width 68 height 10
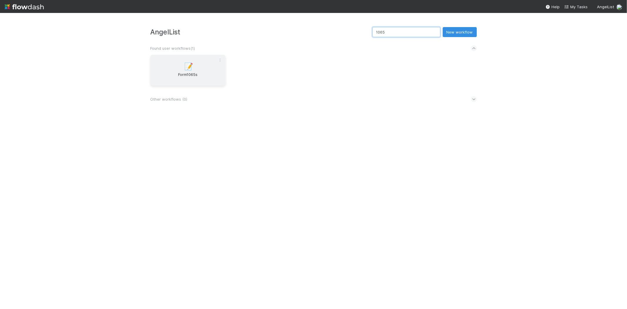
type input "1065"
click at [185, 66] on span "📝" at bounding box center [188, 67] width 9 height 8
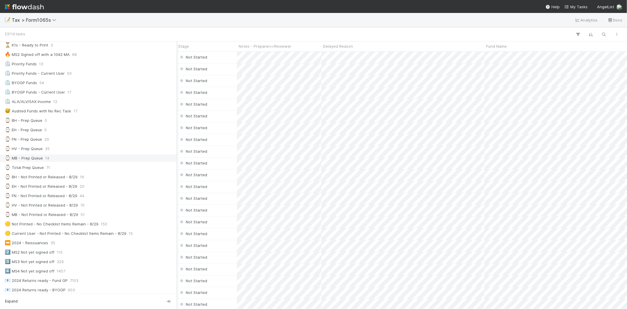
scroll to position [98, 0]
click at [58, 133] on div "⌚ FN - Prep Queue 20" at bounding box center [90, 131] width 170 height 7
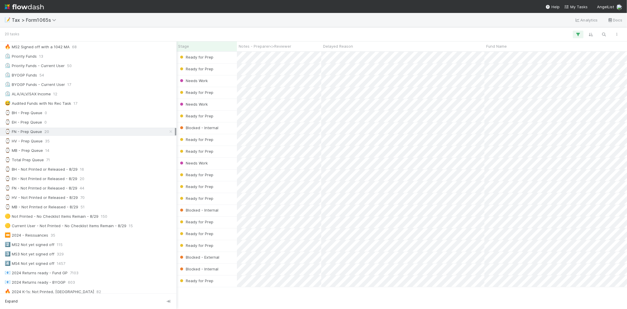
scroll to position [252, 606]
click at [45, 150] on span "14" at bounding box center [47, 150] width 4 height 7
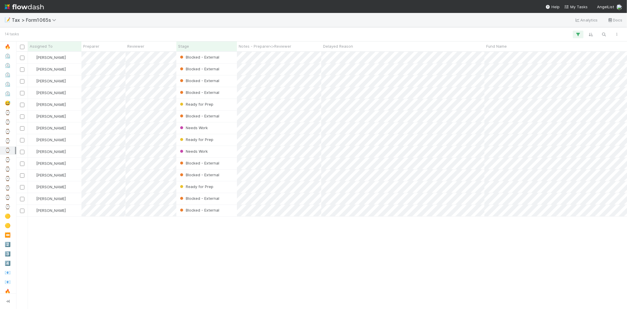
scroll to position [252, 606]
click at [301, 261] on div at bounding box center [313, 154] width 627 height 309
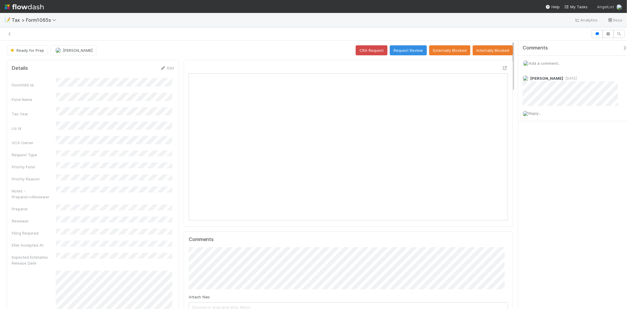
scroll to position [5, 5]
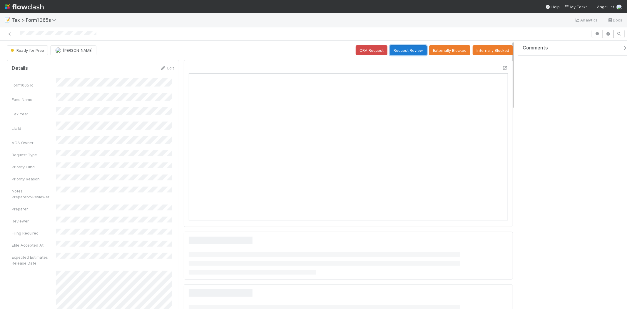
click at [406, 47] on button "Request Review" at bounding box center [408, 50] width 37 height 10
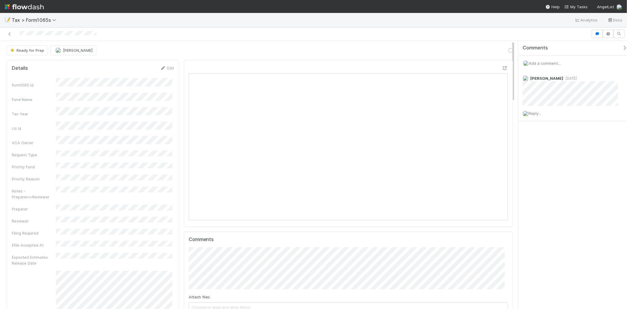
scroll to position [115, 311]
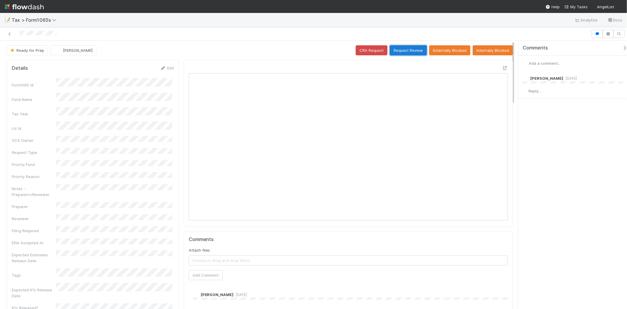
click at [398, 51] on button "Request Review" at bounding box center [408, 50] width 37 height 10
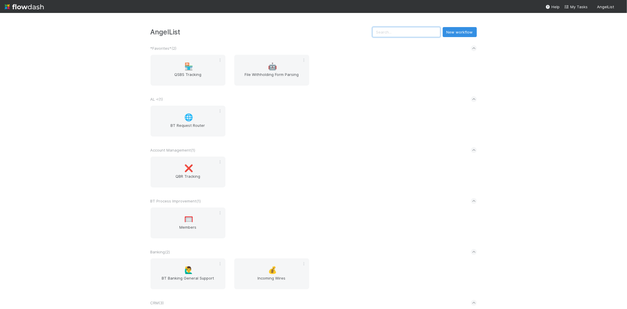
click at [418, 33] on input "text" at bounding box center [406, 32] width 68 height 10
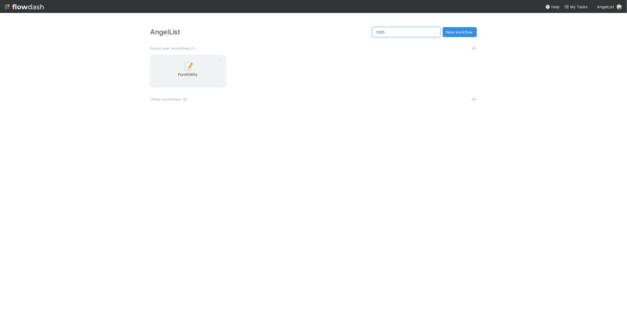
type input "1065"
click at [189, 55] on div "📝 Form1065s" at bounding box center [187, 70] width 75 height 31
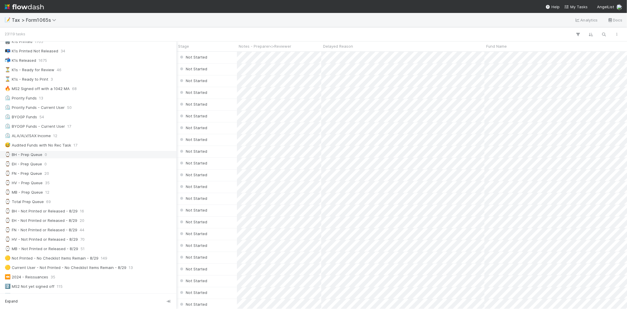
scroll to position [65, 0]
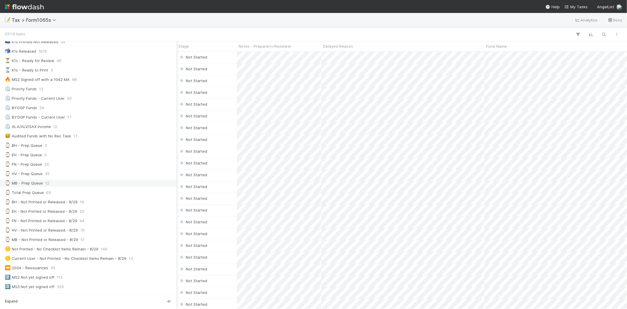
click at [33, 180] on div "⌚ MB - Prep Queue" at bounding box center [24, 182] width 38 height 7
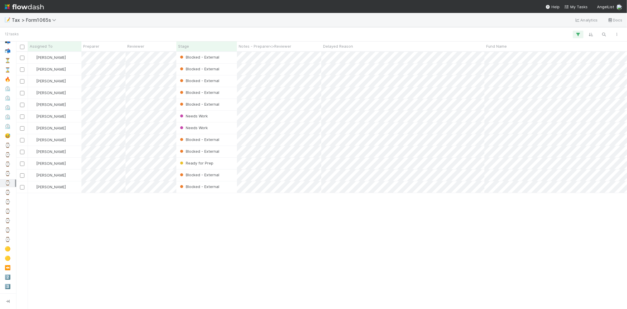
scroll to position [252, 606]
click at [71, 129] on div "[PERSON_NAME]" at bounding box center [54, 127] width 53 height 11
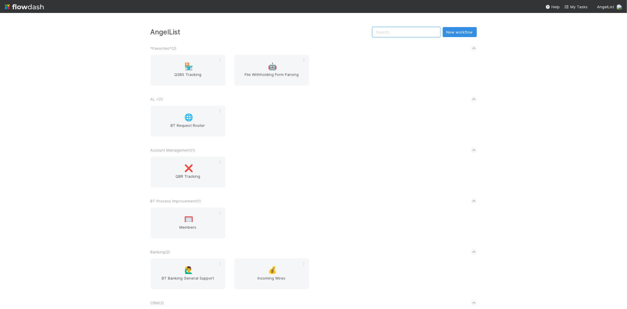
click at [407, 27] on input "text" at bounding box center [406, 32] width 68 height 10
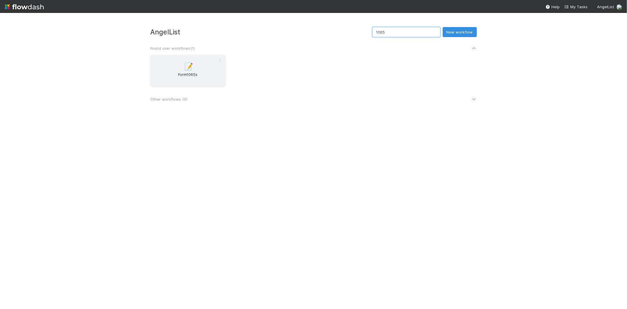
type input "1065"
click at [214, 65] on div "📝 Form1065s" at bounding box center [187, 70] width 75 height 31
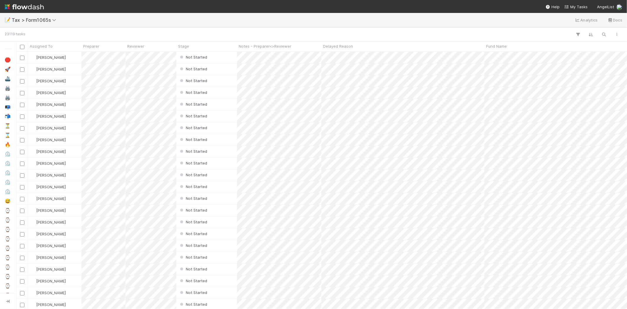
scroll to position [252, 606]
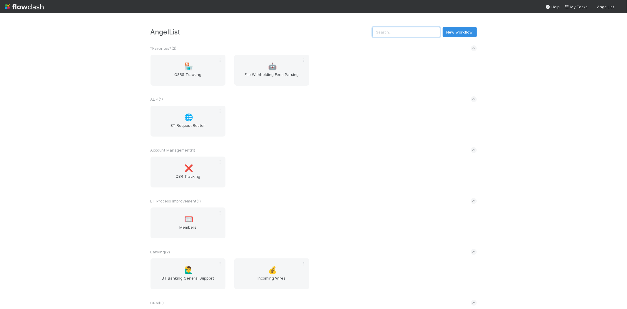
click at [426, 31] on input "text" at bounding box center [406, 32] width 68 height 10
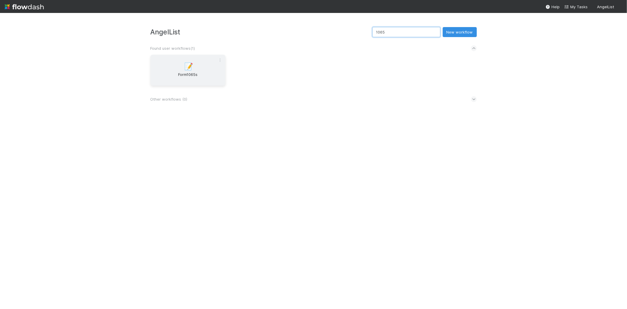
type input "1065"
click at [173, 69] on div "📝 Form1065s" at bounding box center [187, 70] width 75 height 31
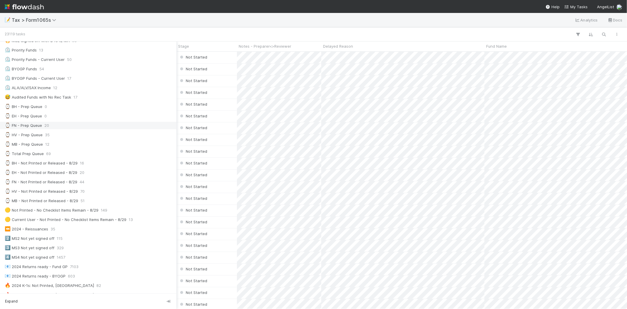
scroll to position [98, 0]
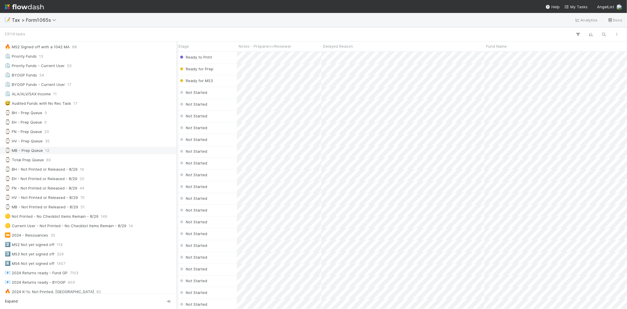
click at [35, 154] on div "⌚ MB - Prep Queue" at bounding box center [24, 150] width 38 height 7
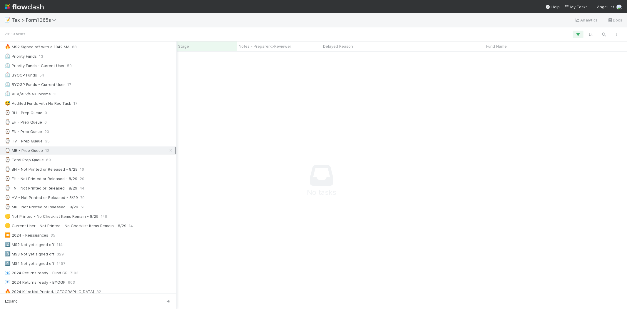
scroll to position [247, 601]
click at [60, 208] on div "⌚ MB - Not Printed or Released - 8/29" at bounding box center [41, 206] width 73 height 7
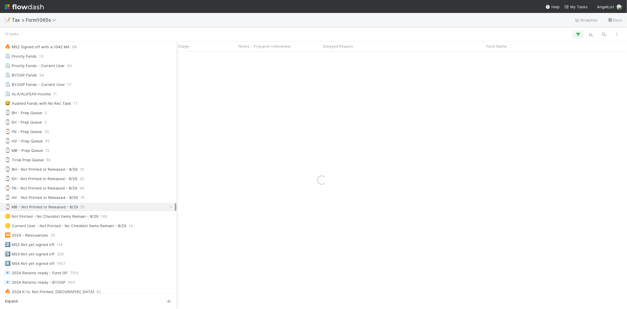
click at [61, 208] on div "⌚ MB - Not Printed or Released - 8/29" at bounding box center [41, 206] width 73 height 7
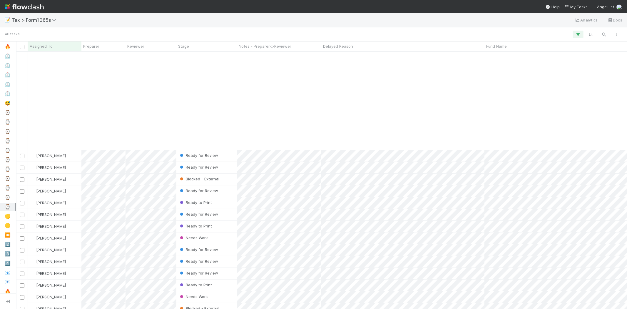
scroll to position [312, 0]
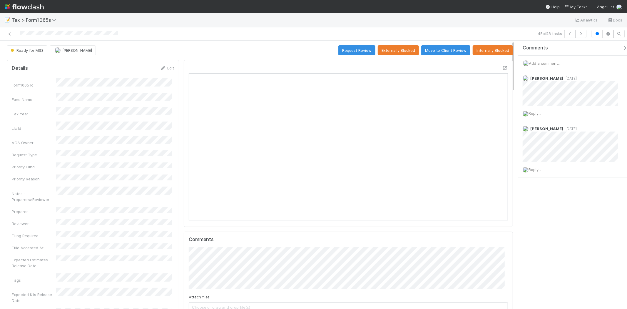
click at [42, 54] on div "Ready for MS3" at bounding box center [28, 50] width 43 height 10
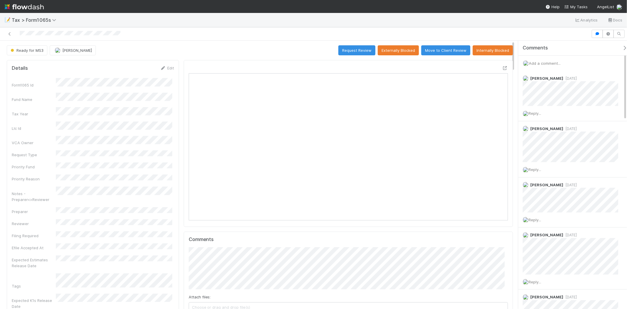
scroll to position [115, 155]
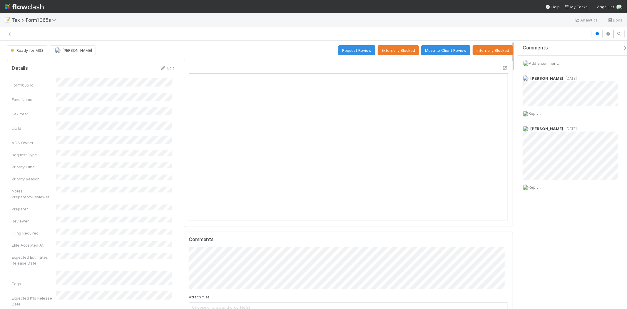
scroll to position [5, 5]
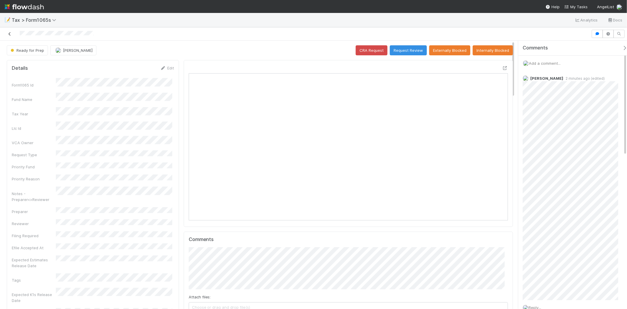
click at [8, 32] on icon at bounding box center [10, 34] width 6 height 4
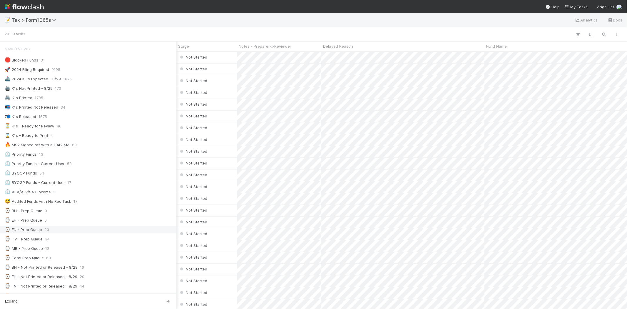
scroll to position [33, 0]
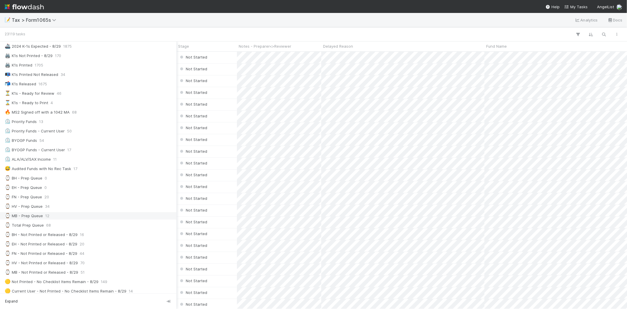
click at [24, 218] on div "⌚ MB - Prep Queue" at bounding box center [24, 215] width 38 height 7
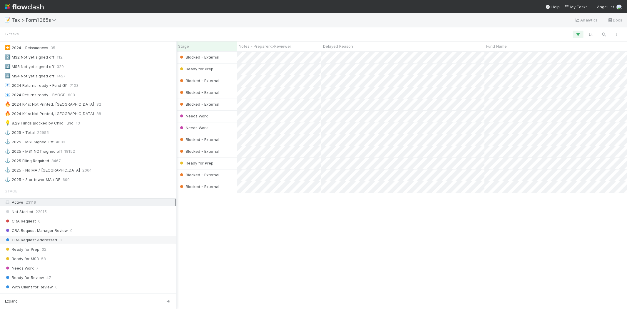
scroll to position [294, 0]
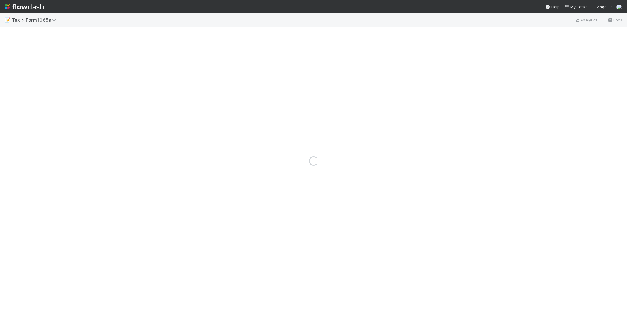
click at [33, 6] on img at bounding box center [24, 7] width 39 height 10
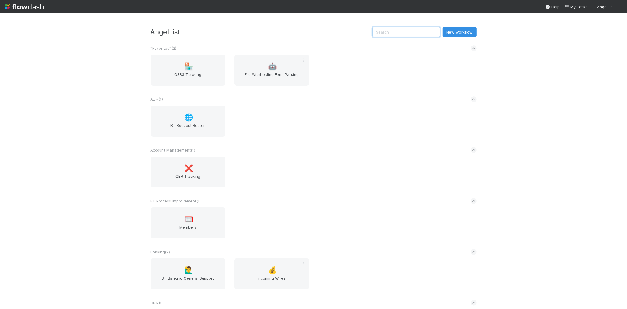
click at [423, 30] on input "text" at bounding box center [406, 32] width 68 height 10
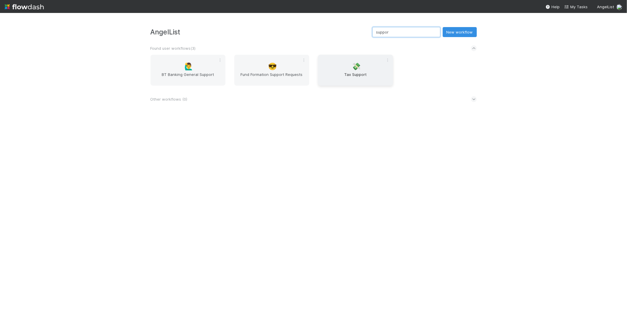
type input "suppor"
click at [359, 72] on span "Tax Support" at bounding box center [355, 77] width 70 height 12
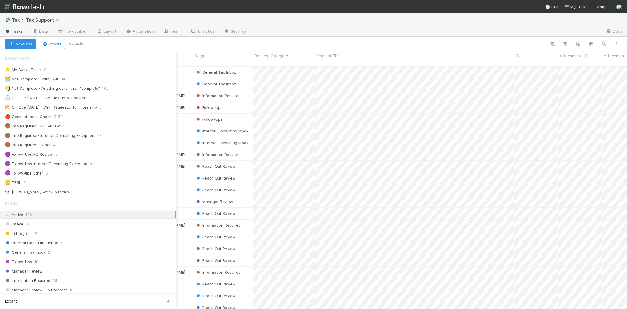
scroll to position [65, 0]
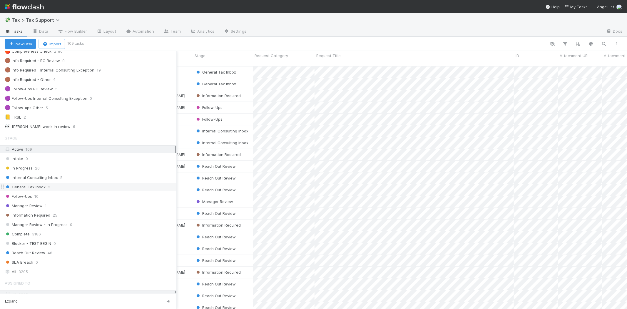
click at [48, 189] on span "2" at bounding box center [49, 186] width 2 height 7
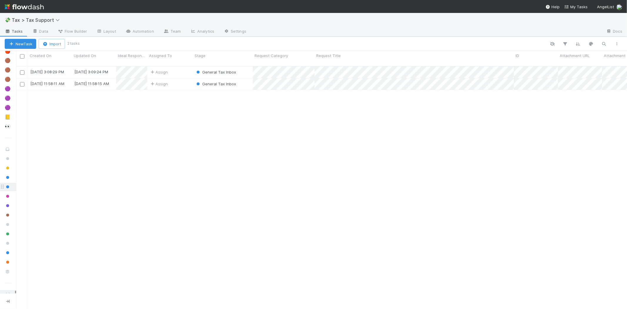
scroll to position [242, 606]
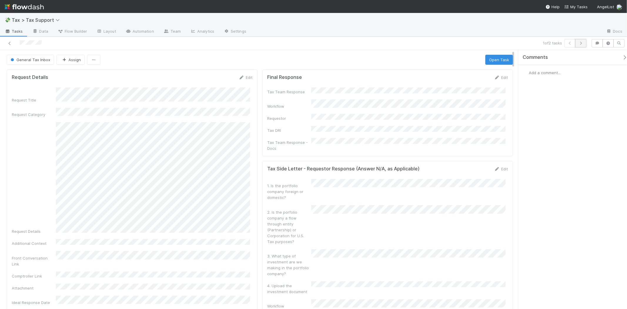
click at [579, 42] on icon "button" at bounding box center [581, 43] width 6 height 4
click at [22, 58] on span "General Tax Inbox" at bounding box center [29, 59] width 41 height 5
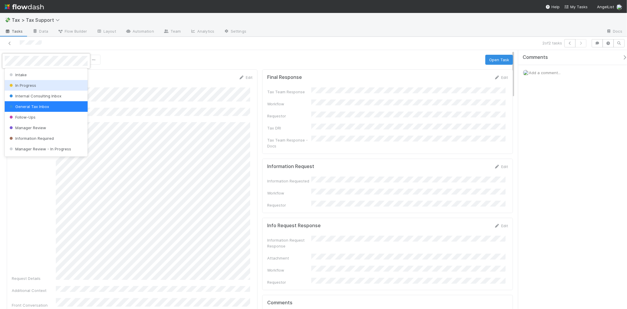
click at [26, 95] on span "Internal Consulting Inbox" at bounding box center [34, 95] width 53 height 5
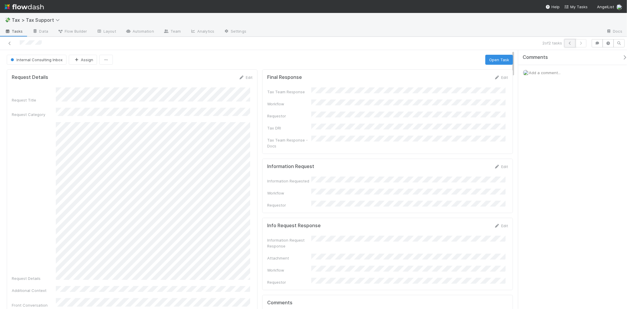
click at [567, 40] on button "button" at bounding box center [569, 43] width 11 height 8
click at [497, 78] on link "Edit" at bounding box center [501, 77] width 14 height 5
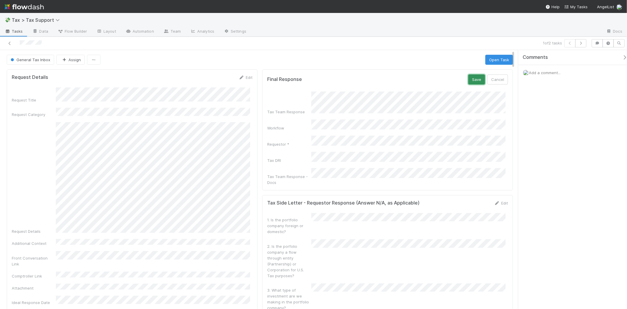
click at [472, 80] on button "Save" at bounding box center [476, 79] width 17 height 10
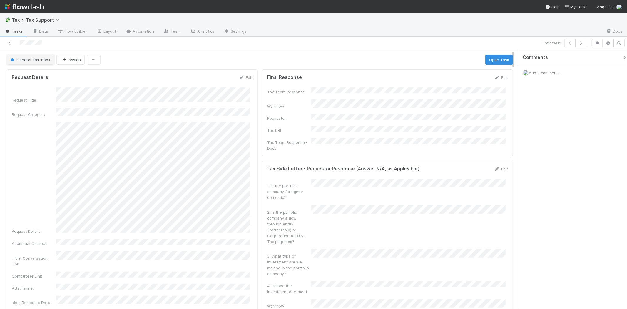
click at [33, 62] on span "General Tax Inbox" at bounding box center [29, 59] width 41 height 5
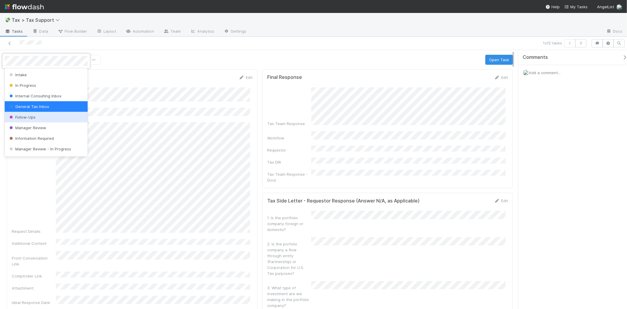
scroll to position [41, 0]
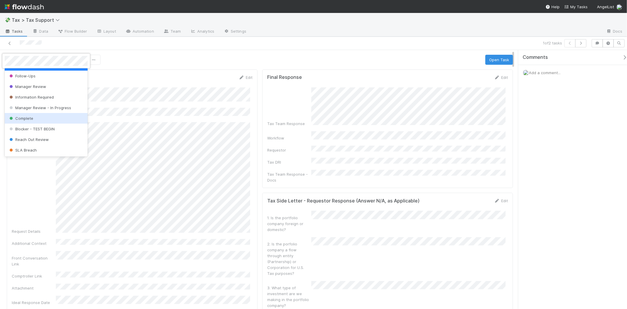
click at [43, 119] on div "Complete" at bounding box center [46, 118] width 83 height 11
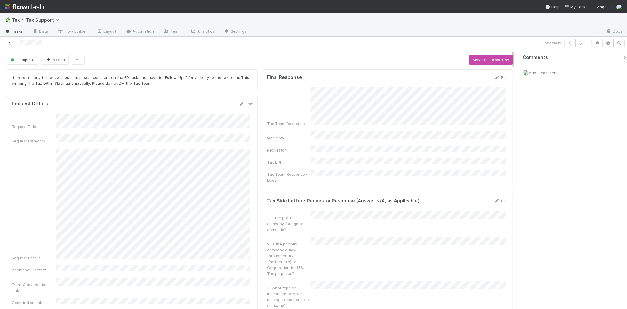
click at [9, 46] on link at bounding box center [10, 43] width 6 height 6
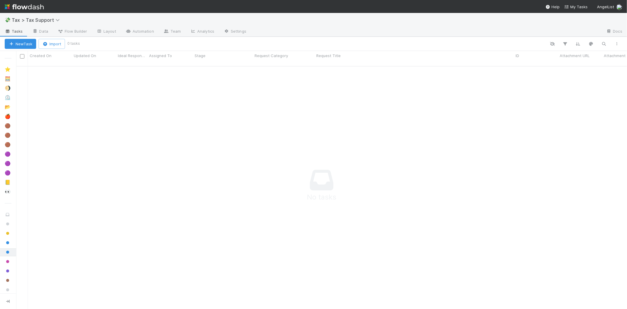
scroll to position [5, 5]
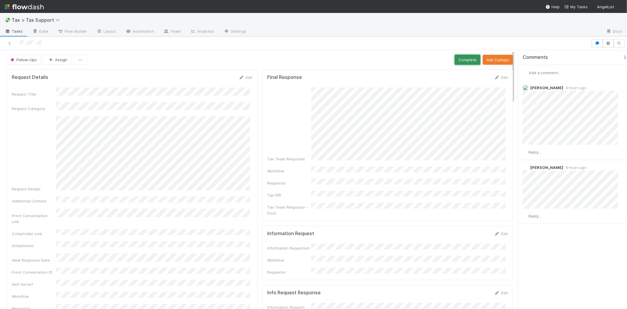
click at [462, 57] on button "Complete" at bounding box center [468, 60] width 26 height 10
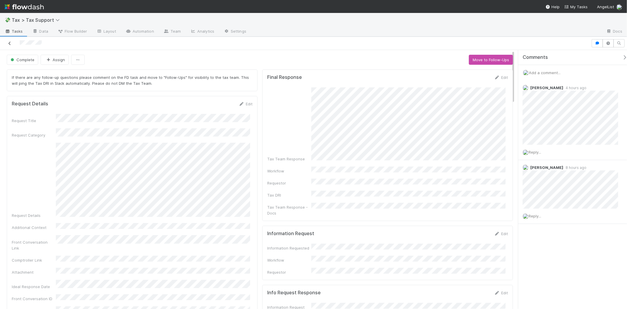
click at [10, 42] on icon at bounding box center [10, 43] width 6 height 4
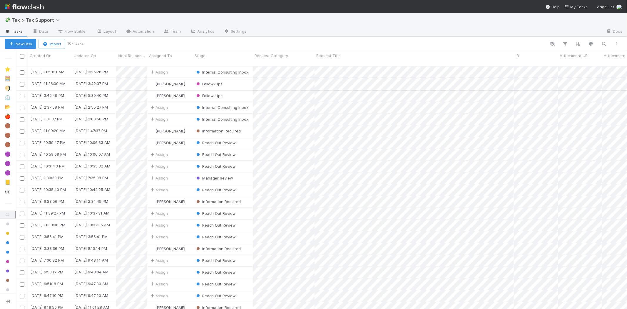
scroll to position [242, 606]
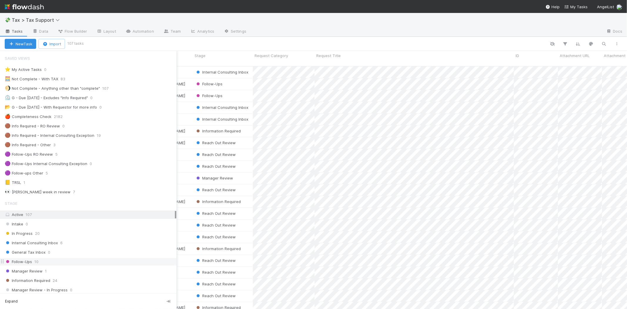
click at [38, 263] on span "10" at bounding box center [36, 261] width 4 height 7
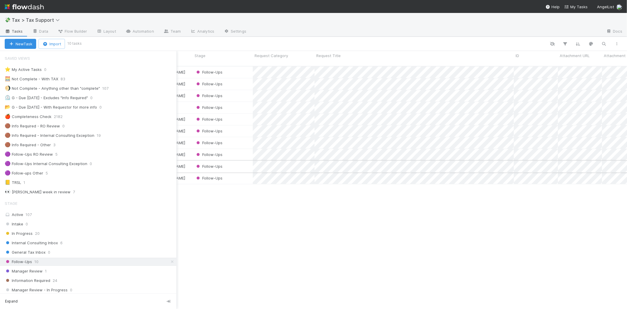
scroll to position [242, 606]
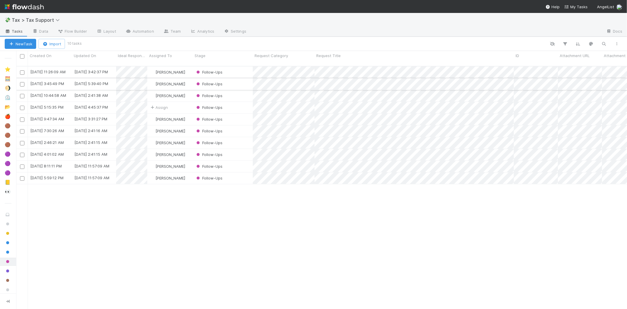
click at [236, 78] on div "Follow-Ups" at bounding box center [223, 83] width 60 height 11
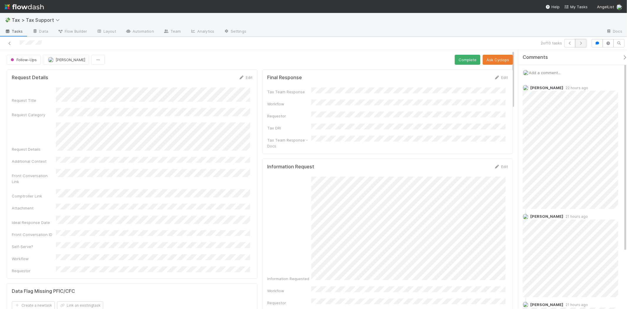
click at [584, 45] on button "button" at bounding box center [580, 43] width 11 height 8
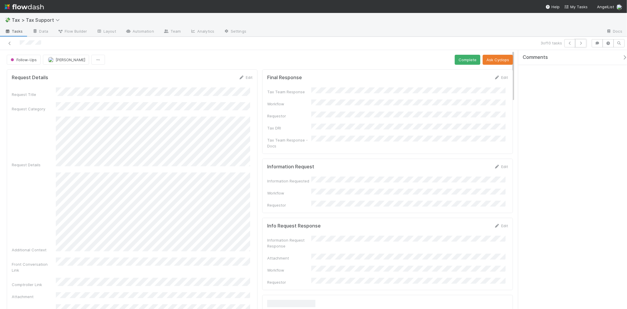
click at [583, 47] on button "button" at bounding box center [580, 43] width 11 height 8
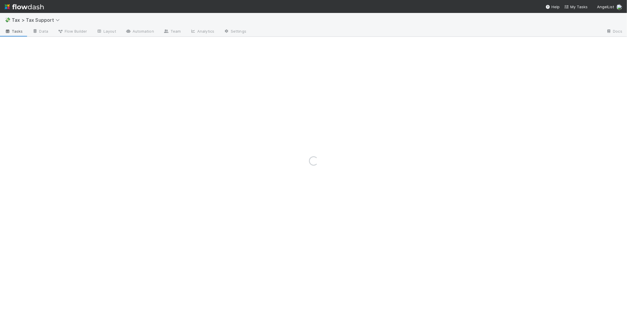
click at [41, 5] on img at bounding box center [24, 7] width 39 height 10
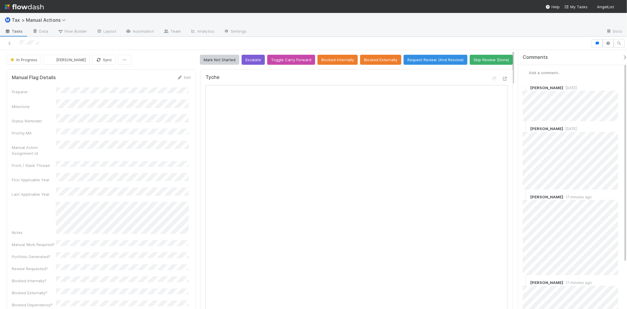
click at [19, 7] on img at bounding box center [24, 7] width 39 height 10
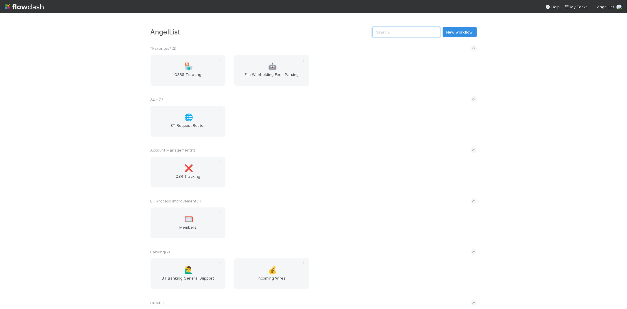
drag, startPoint x: 401, startPoint y: 31, endPoint x: 405, endPoint y: 31, distance: 4.1
click at [401, 31] on input "text" at bounding box center [406, 32] width 68 height 10
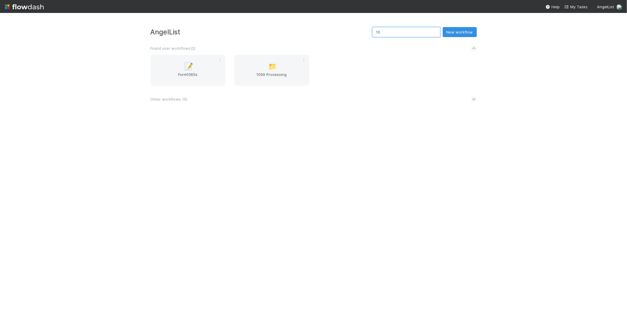
type input "1"
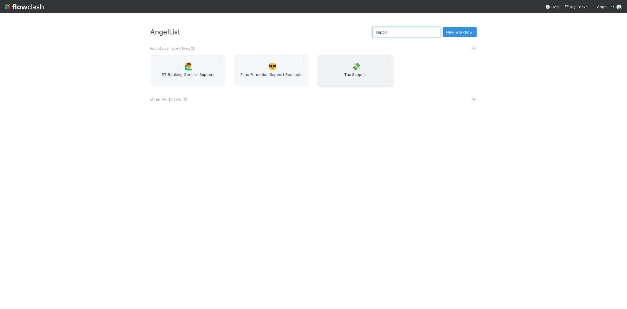
type input "suppo"
click at [352, 81] on span "Tax Support" at bounding box center [355, 77] width 70 height 12
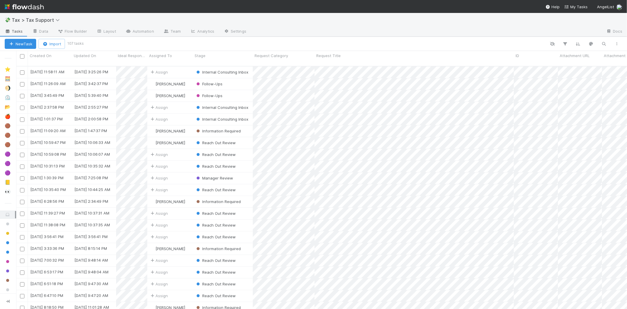
scroll to position [242, 606]
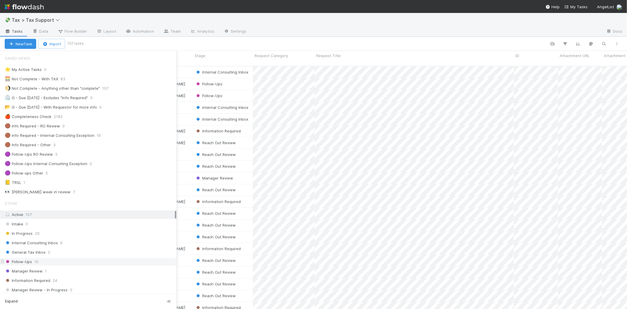
click at [39, 263] on div "Follow-Ups 10" at bounding box center [91, 261] width 172 height 7
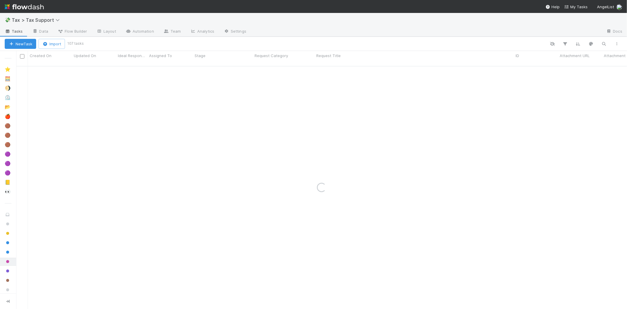
click at [25, 2] on img at bounding box center [24, 7] width 39 height 10
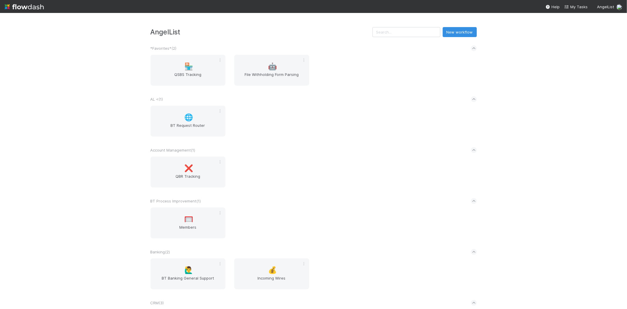
click at [20, 8] on img at bounding box center [24, 7] width 39 height 10
click at [392, 31] on input "text" at bounding box center [406, 32] width 68 height 10
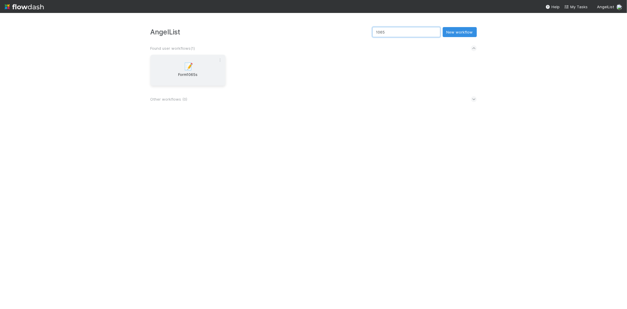
type input "1065"
click at [183, 69] on div "📝 Form1065s" at bounding box center [187, 70] width 75 height 31
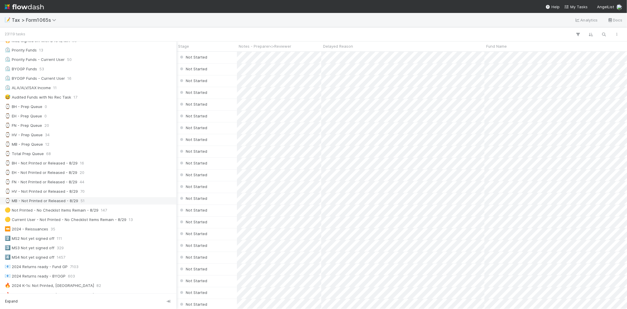
scroll to position [130, 0]
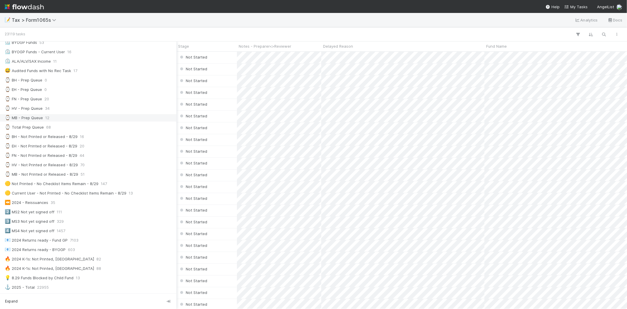
click at [47, 118] on span "12" at bounding box center [47, 117] width 4 height 7
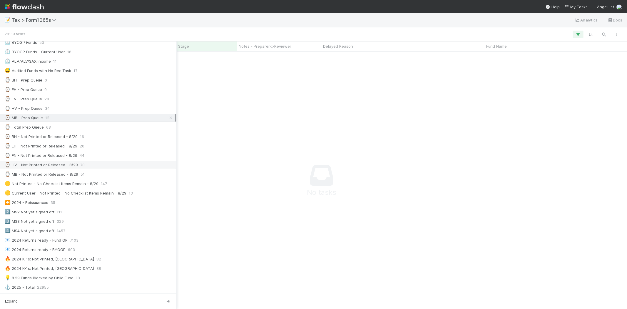
scroll to position [247, 601]
click at [122, 173] on div "⌚ MB - Not Printed or Released - 8/29 51" at bounding box center [90, 173] width 170 height 7
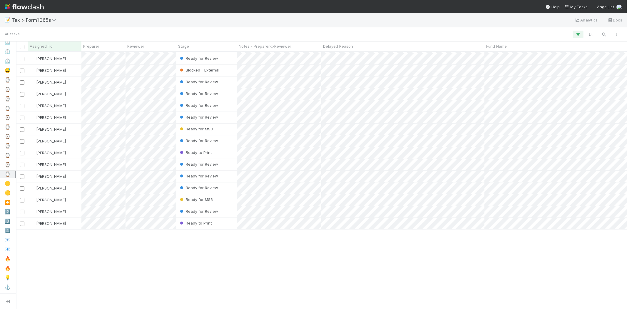
scroll to position [19, 0]
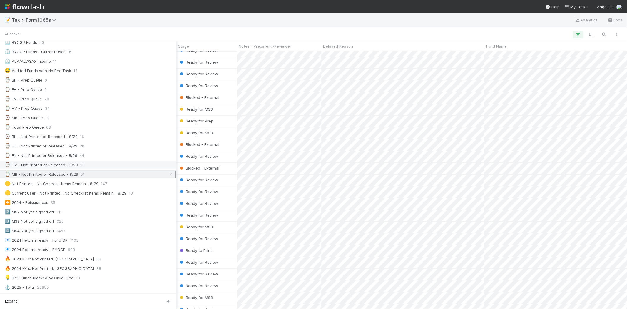
click at [36, 166] on div "⌚ HV - Not Printed or Released - 8/29" at bounding box center [41, 164] width 73 height 7
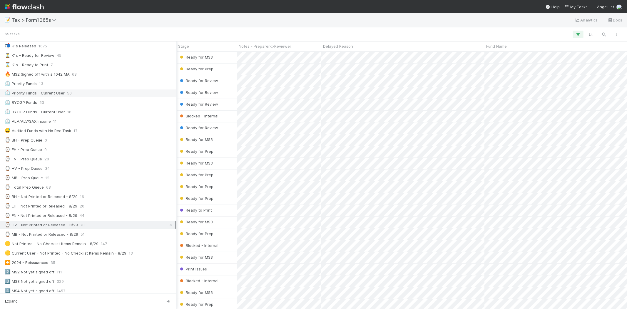
scroll to position [163, 0]
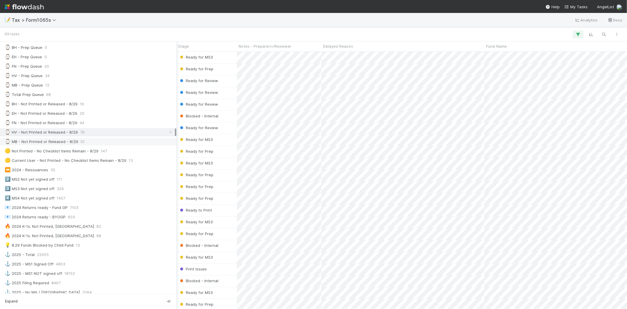
click at [66, 142] on div "⌚ MB - Not Printed or Released - 8/29" at bounding box center [41, 141] width 73 height 7
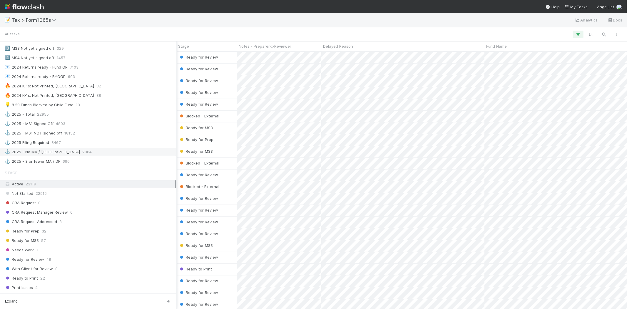
scroll to position [359, 0]
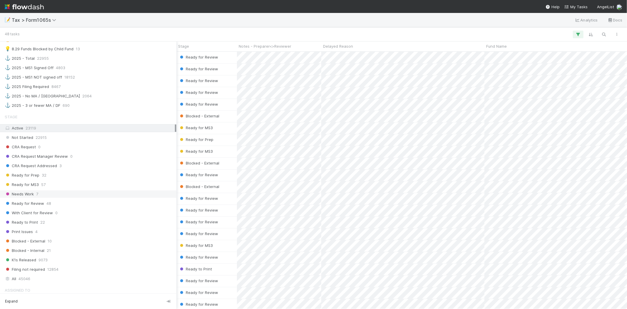
click at [61, 197] on div "Needs Work 7" at bounding box center [90, 193] width 170 height 7
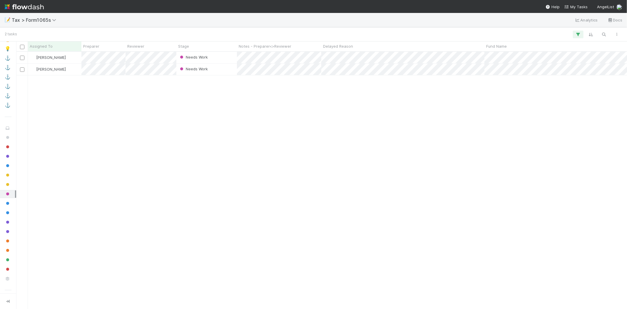
scroll to position [252, 606]
